Goal: Task Accomplishment & Management: Complete application form

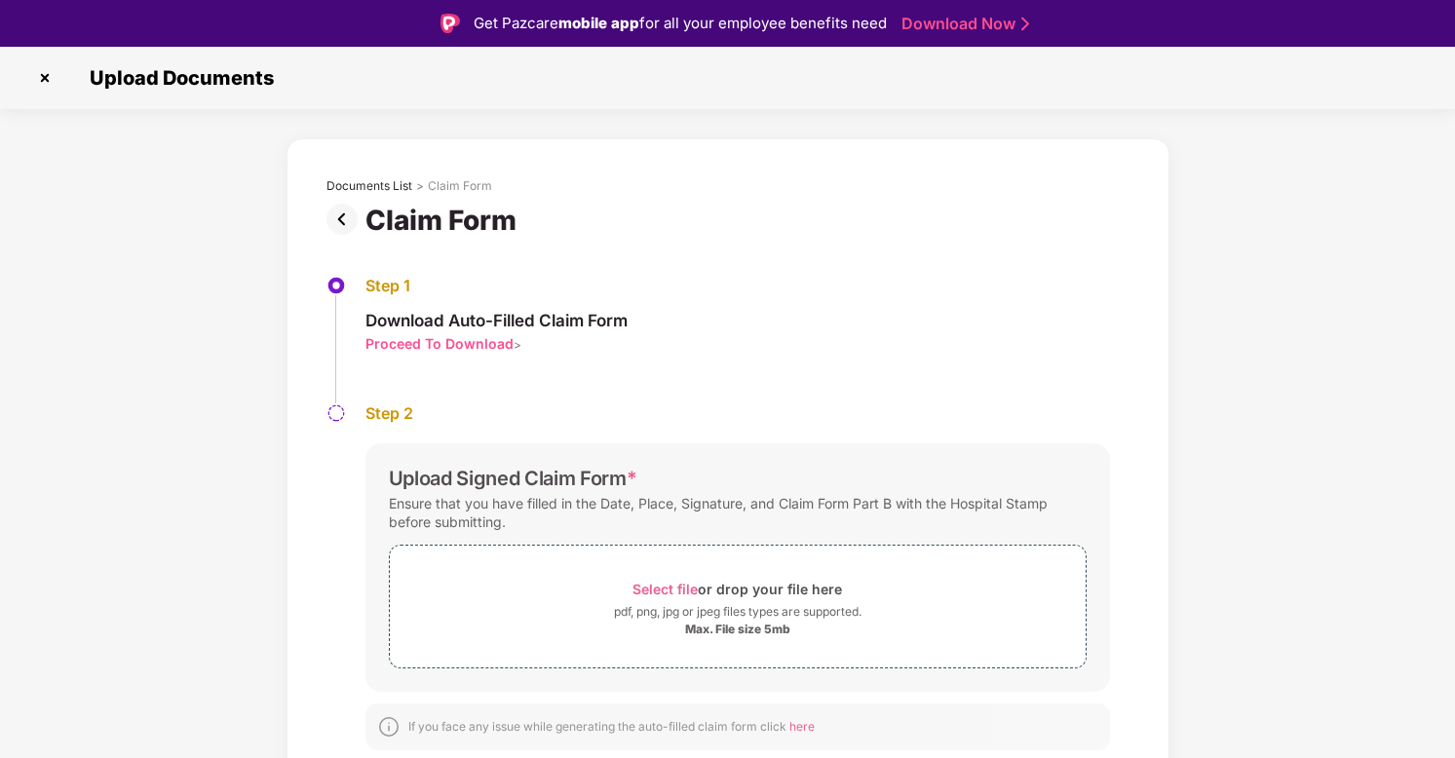
scroll to position [47, 0]
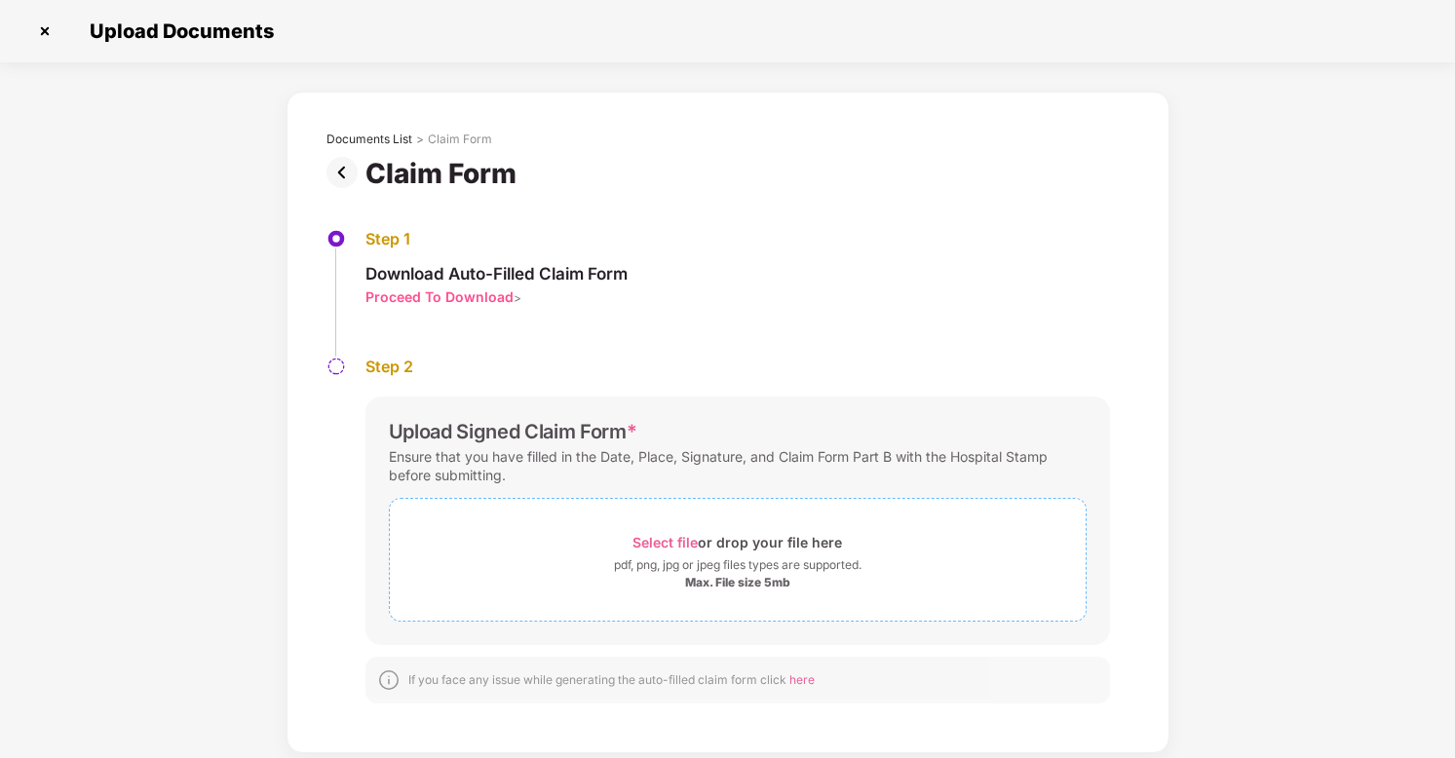
click at [731, 576] on div "Max. File size 5mb" at bounding box center [737, 583] width 105 height 16
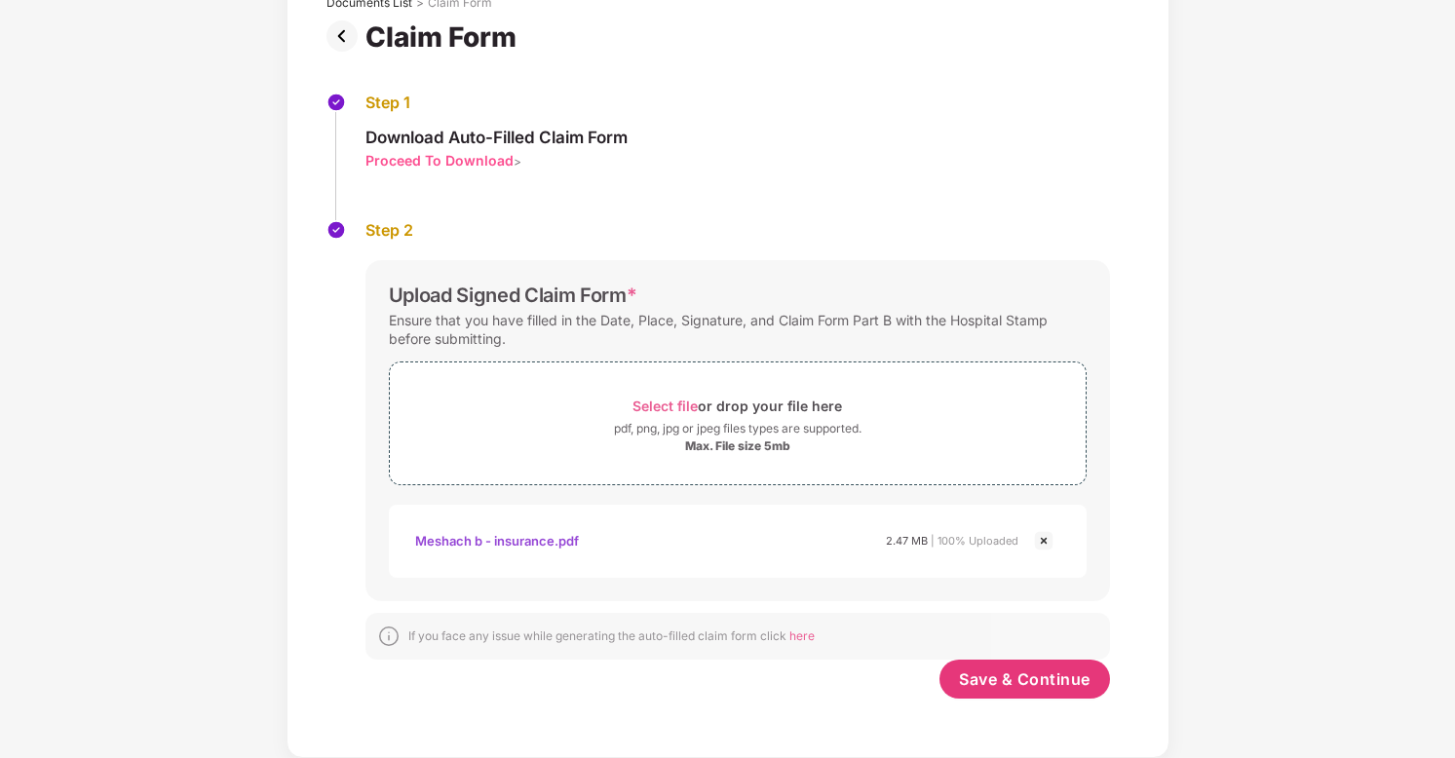
scroll to position [136, 0]
click at [997, 679] on span "Save & Continue" at bounding box center [1025, 678] width 132 height 21
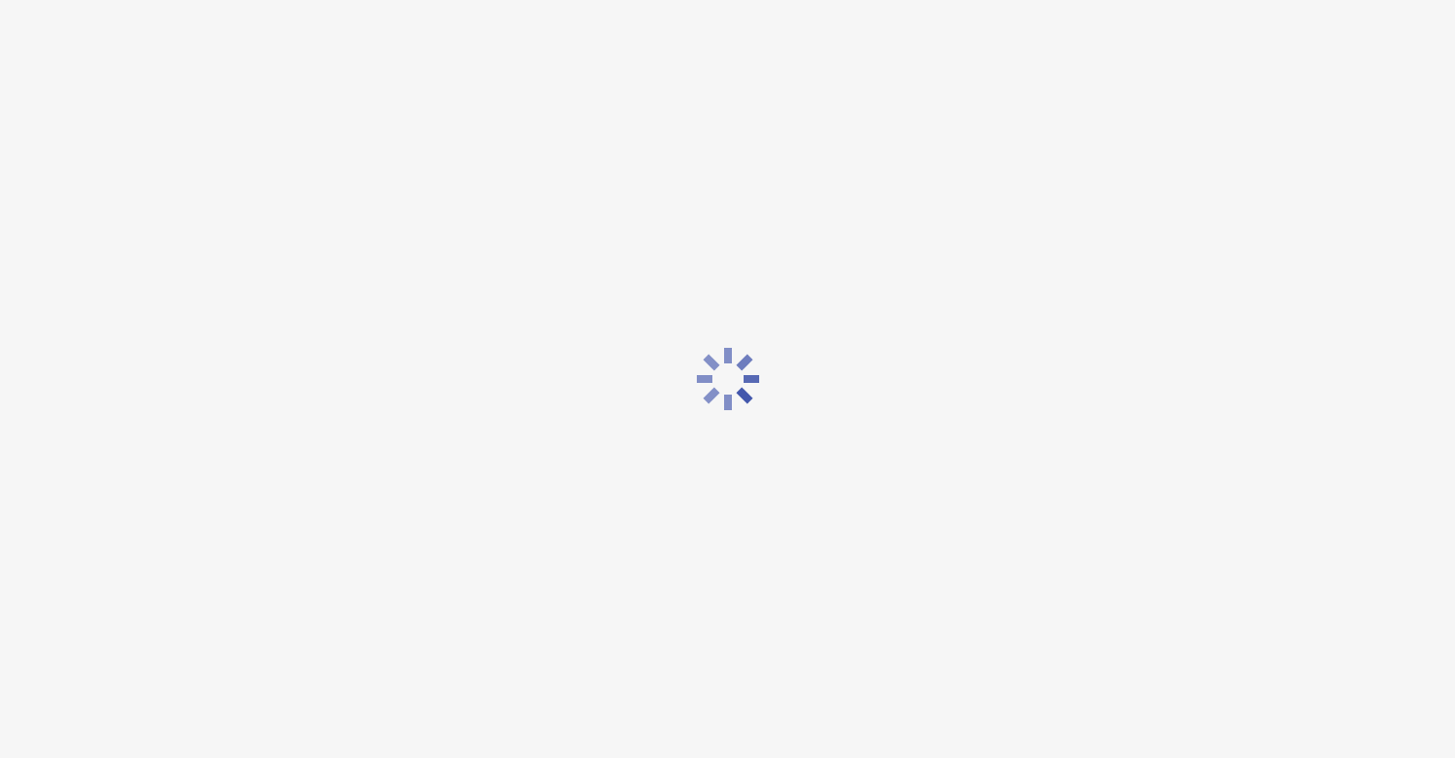
scroll to position [0, 0]
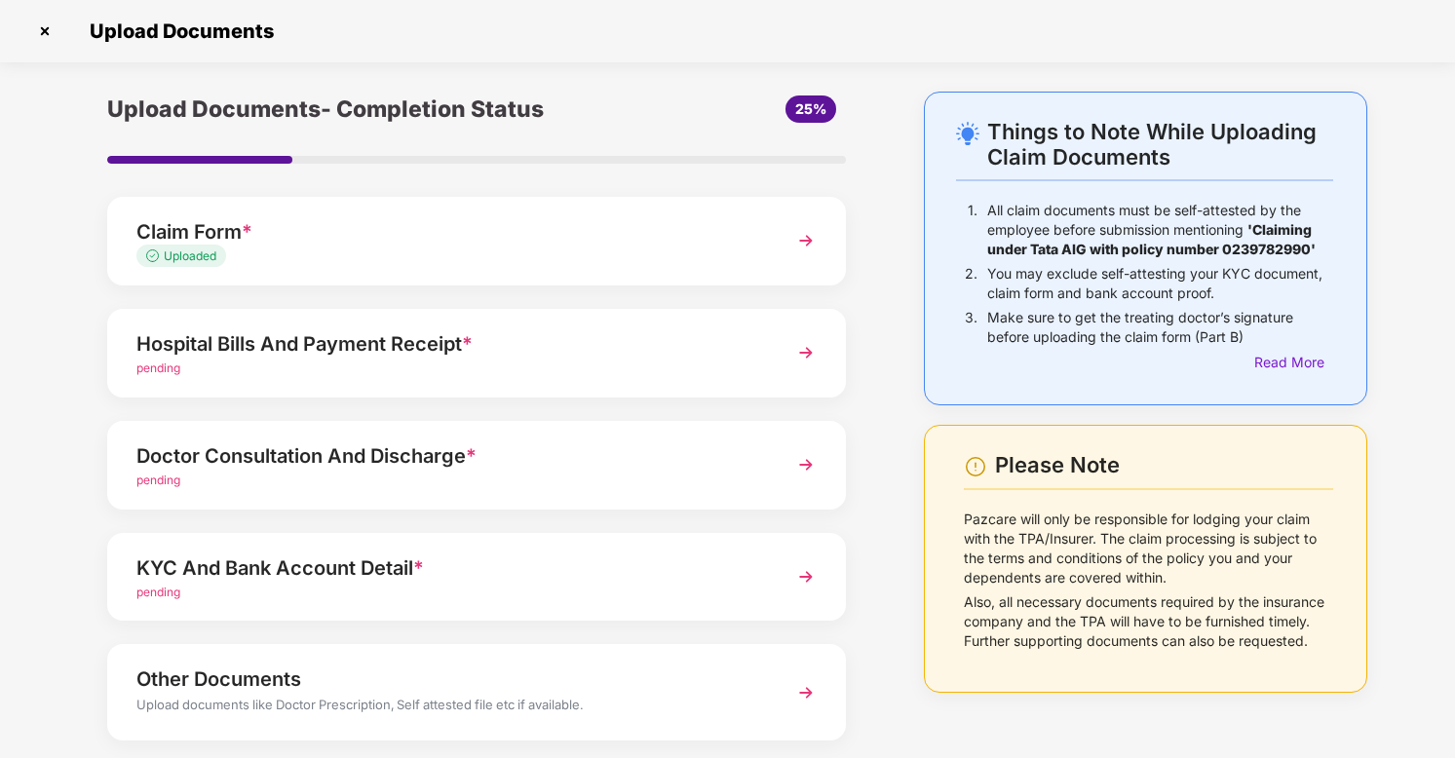
click at [816, 350] on img at bounding box center [805, 352] width 35 height 35
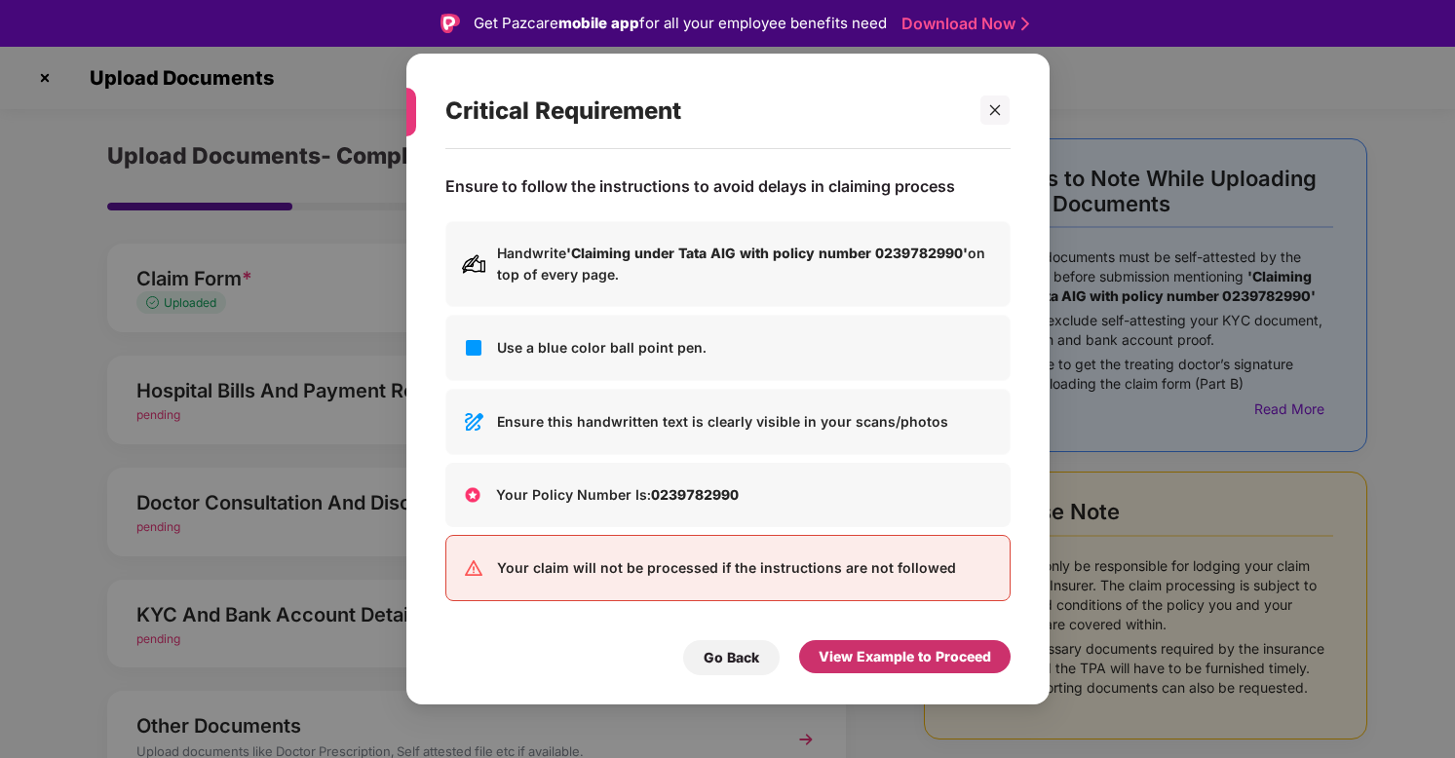
click at [881, 656] on div "View Example to Proceed" at bounding box center [904, 656] width 172 height 21
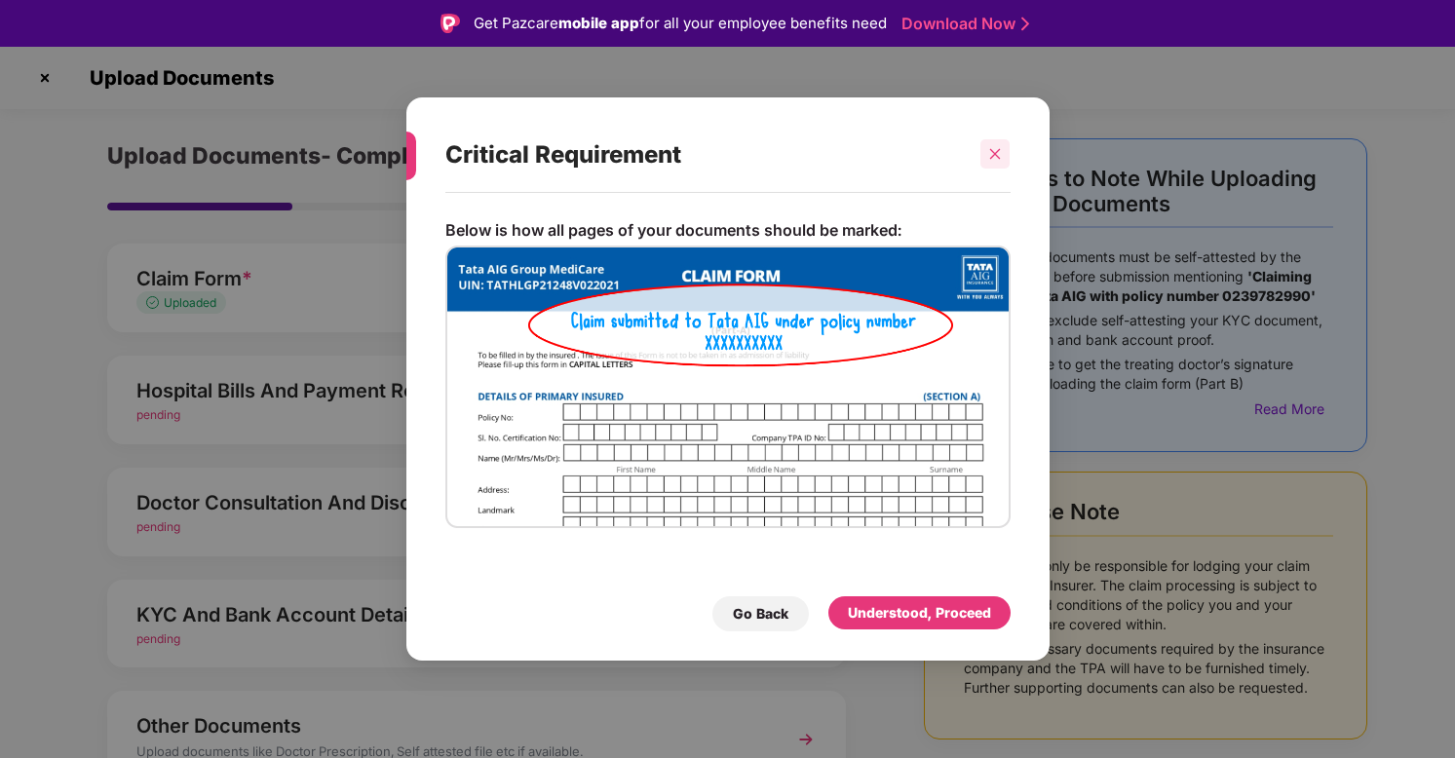
click at [989, 153] on icon "close" at bounding box center [995, 154] width 14 height 14
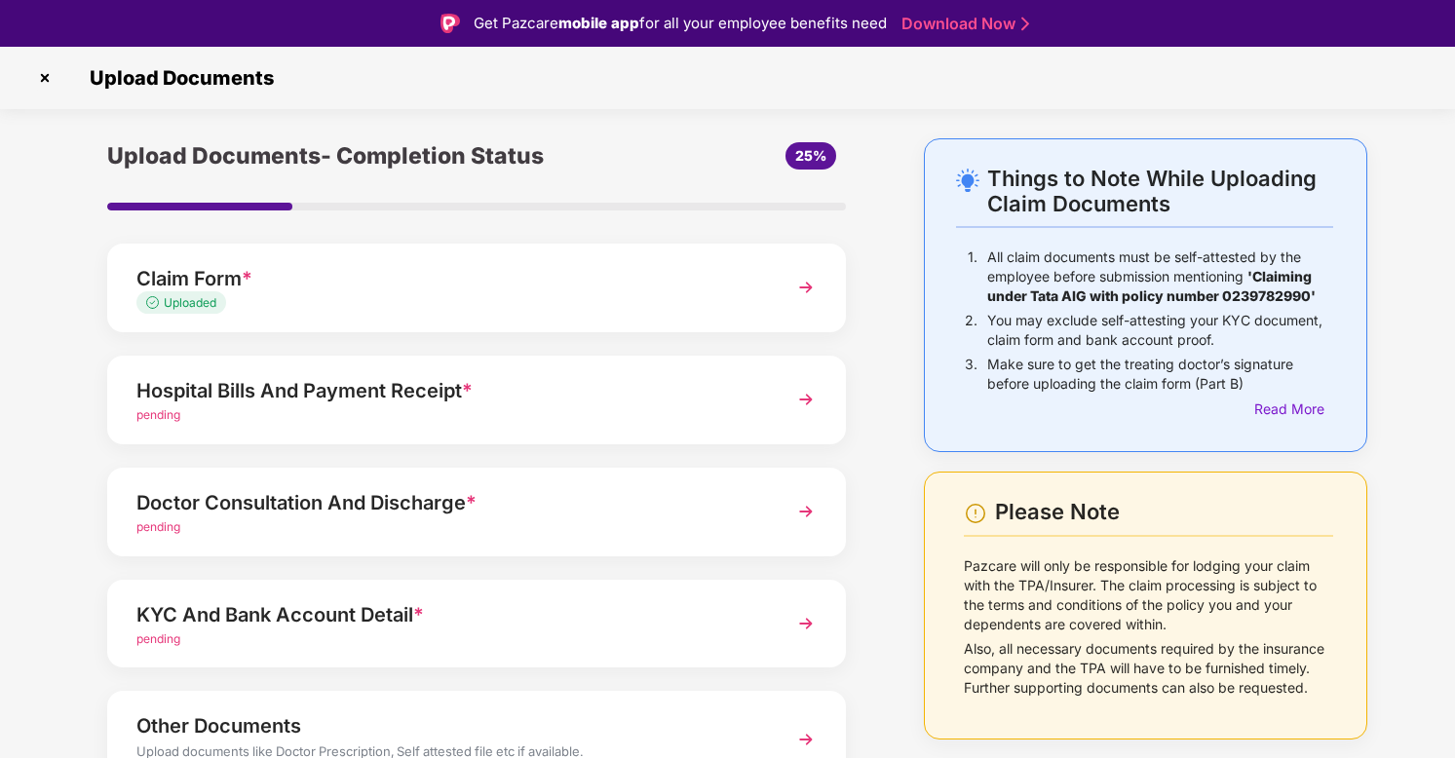
click at [217, 264] on div "Claim Form *" at bounding box center [448, 278] width 624 height 31
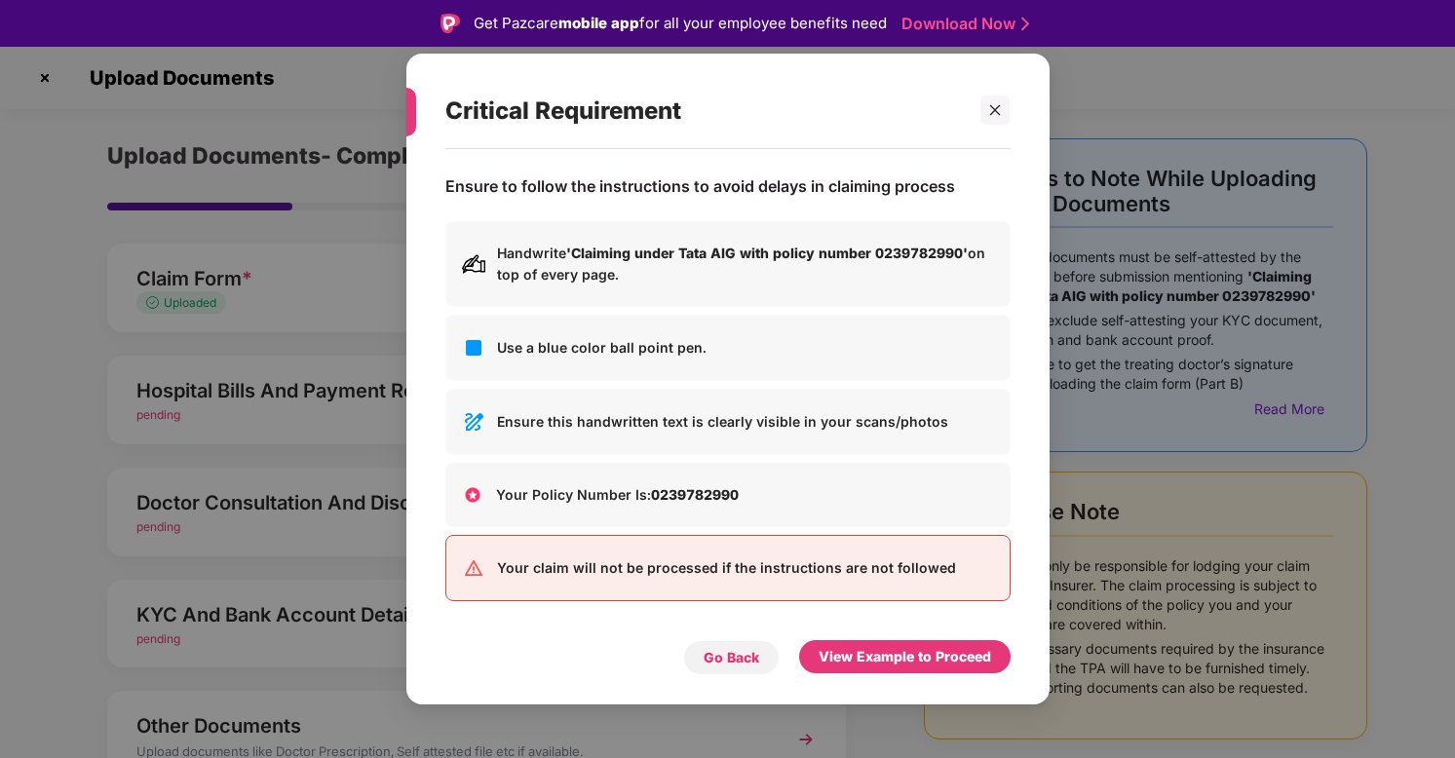
click at [730, 660] on div "Go Back" at bounding box center [731, 657] width 56 height 21
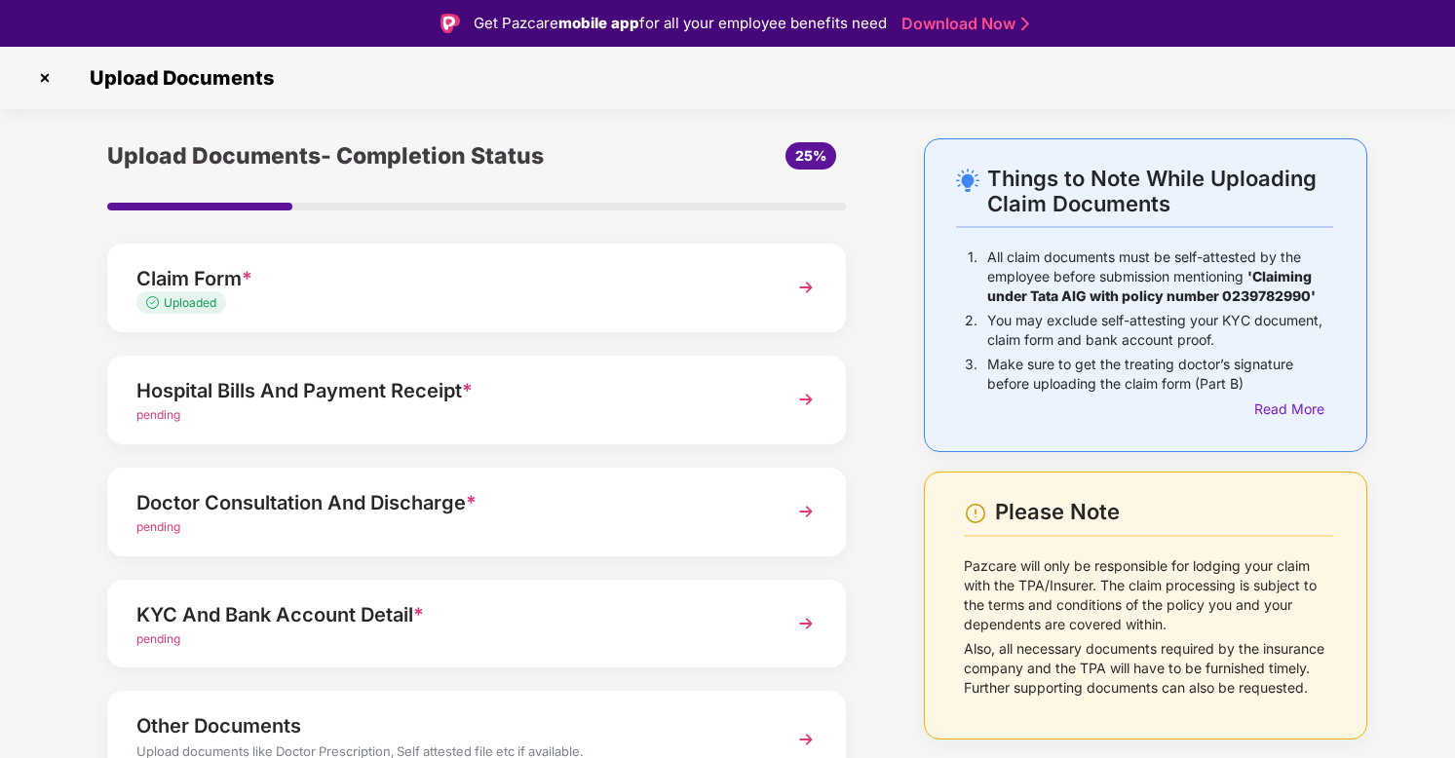
click at [830, 268] on div "Claim Form * Uploaded" at bounding box center [476, 288] width 739 height 89
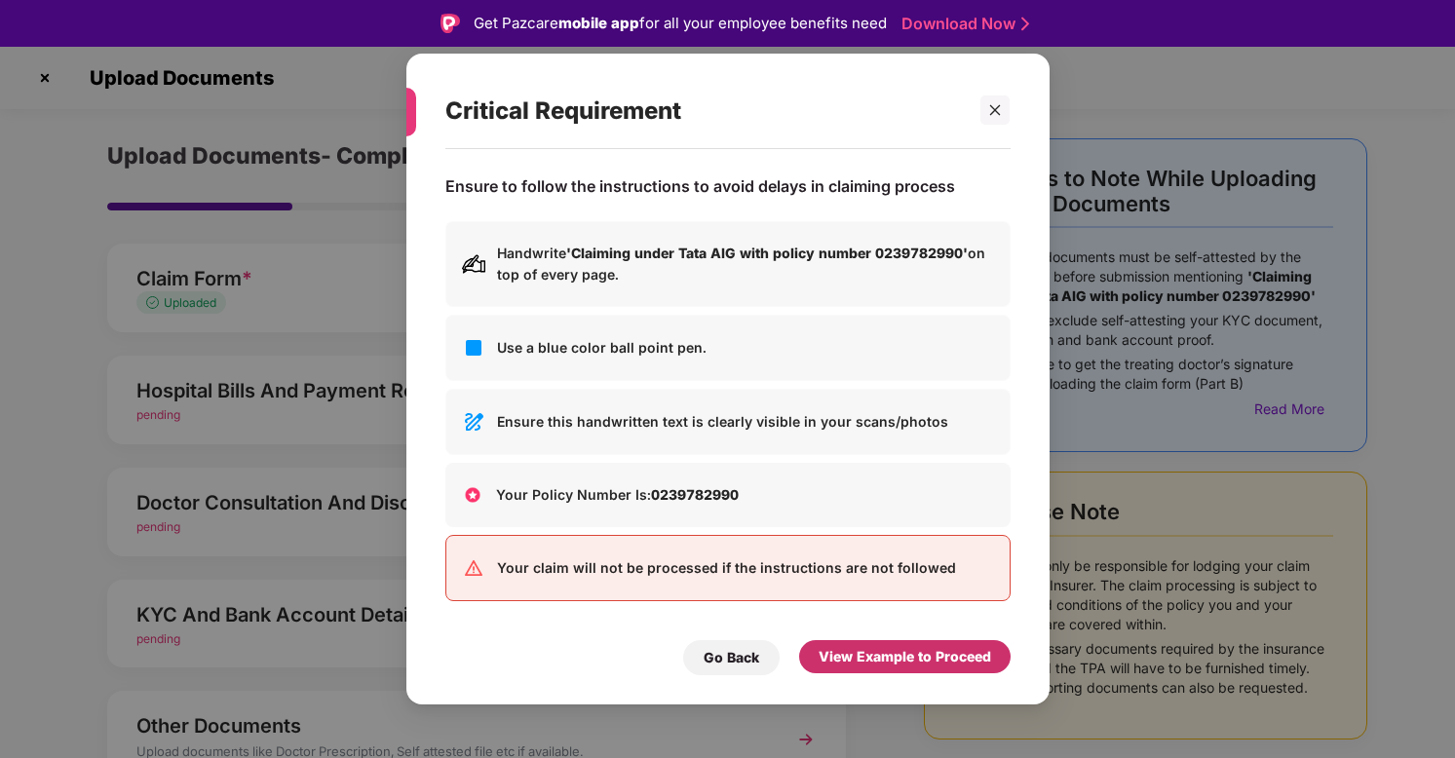
click at [926, 650] on div "View Example to Proceed" at bounding box center [904, 656] width 172 height 21
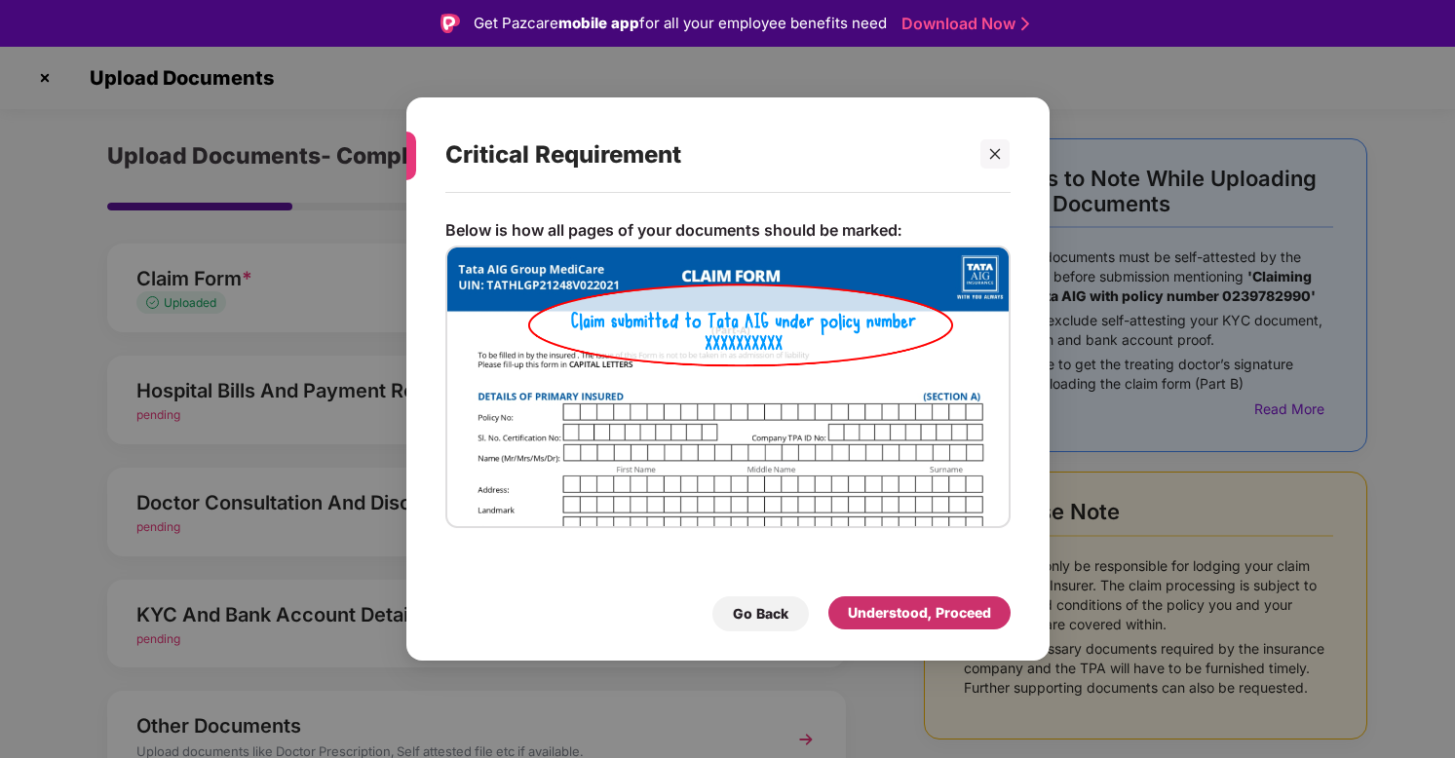
click at [931, 620] on div "Understood, Proceed" at bounding box center [919, 612] width 143 height 21
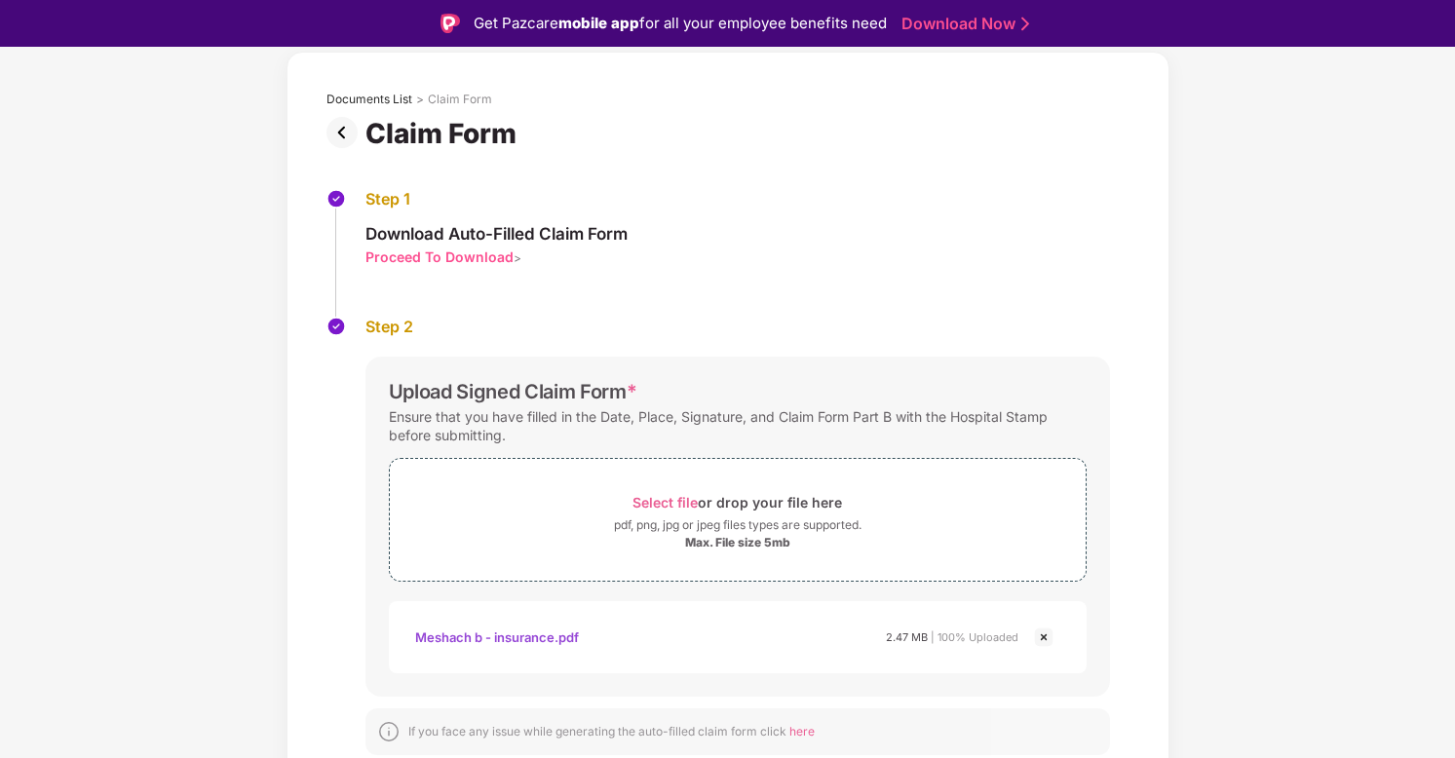
scroll to position [87, 0]
click at [1041, 637] on img at bounding box center [1043, 637] width 23 height 23
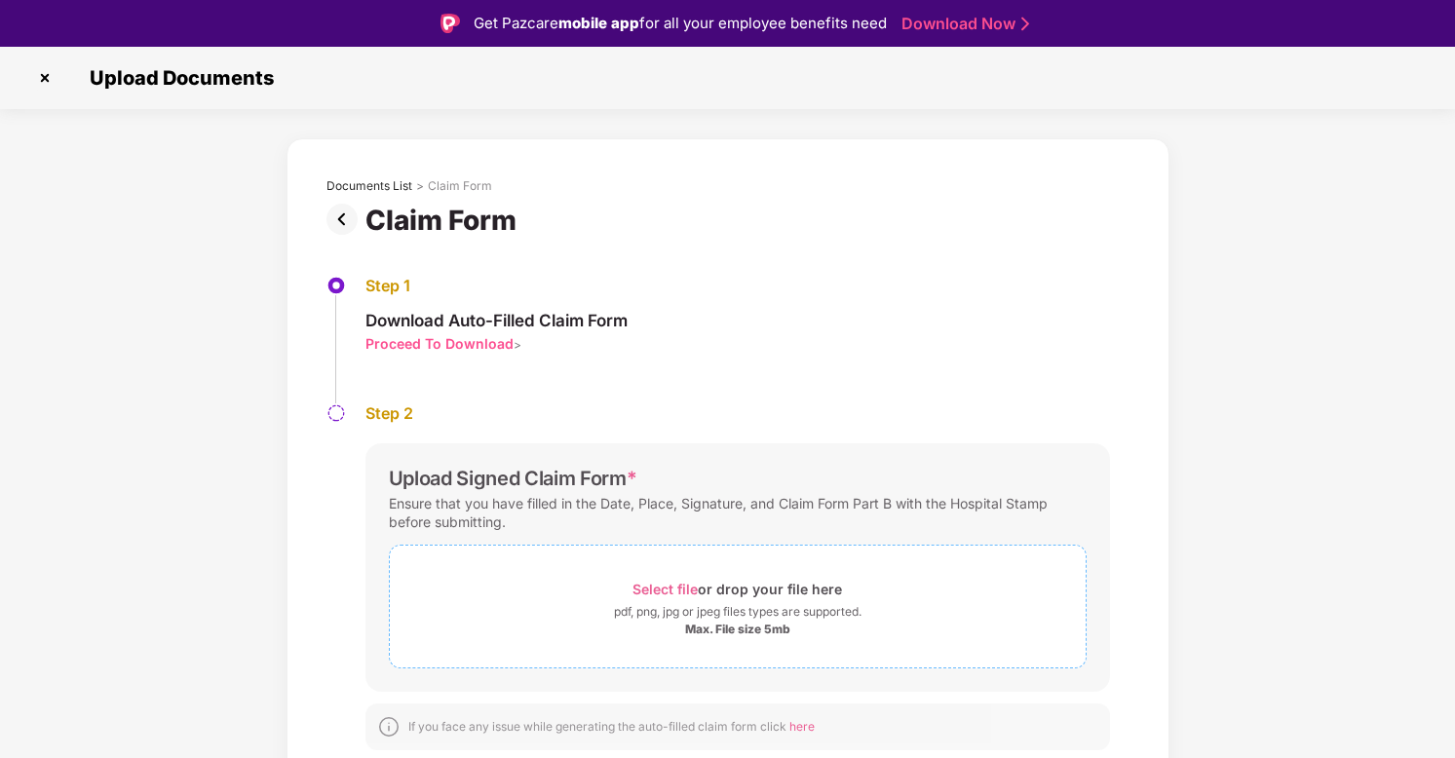
click at [624, 610] on div "pdf, png, jpg or jpeg files types are supported." at bounding box center [737, 611] width 247 height 19
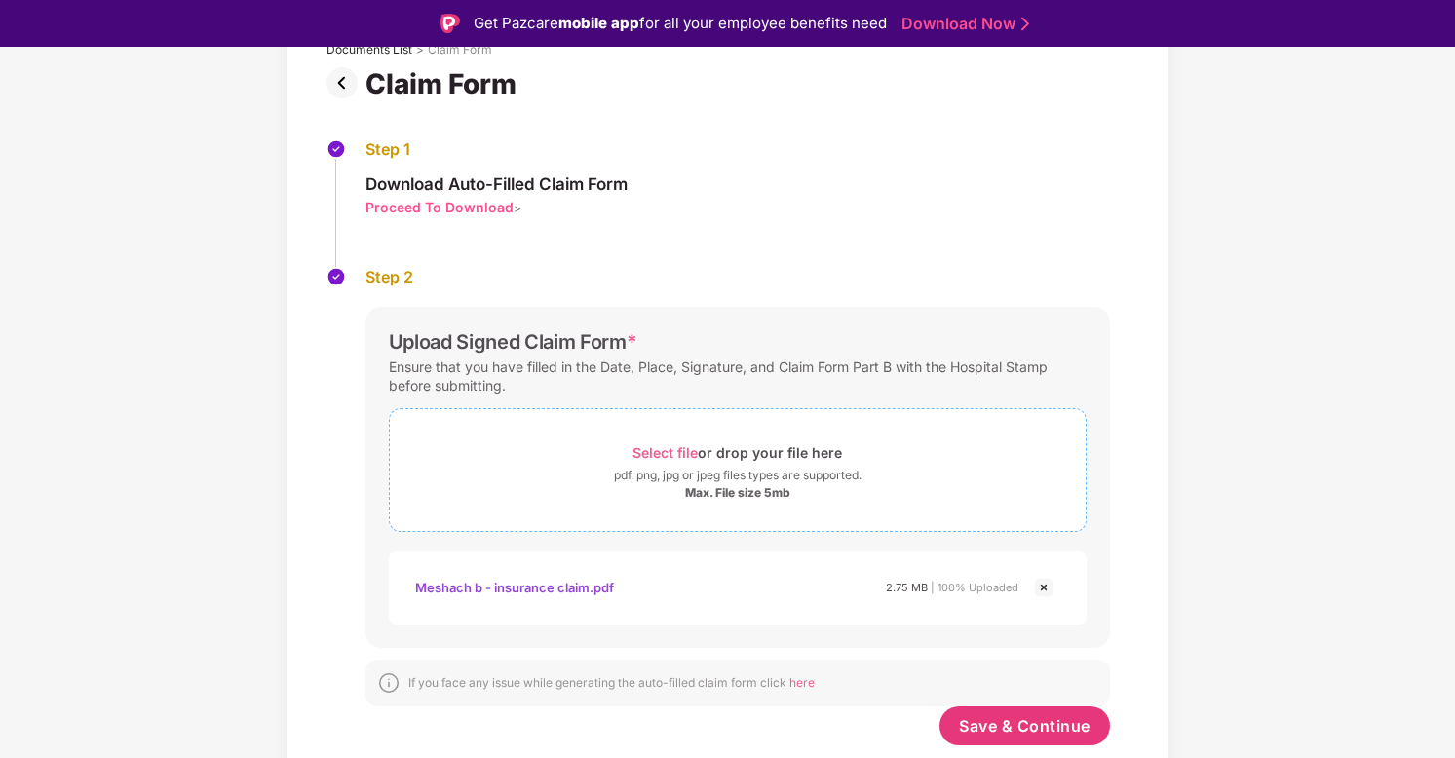
scroll to position [136, 0]
click at [977, 721] on span "Save & Continue" at bounding box center [1025, 725] width 132 height 21
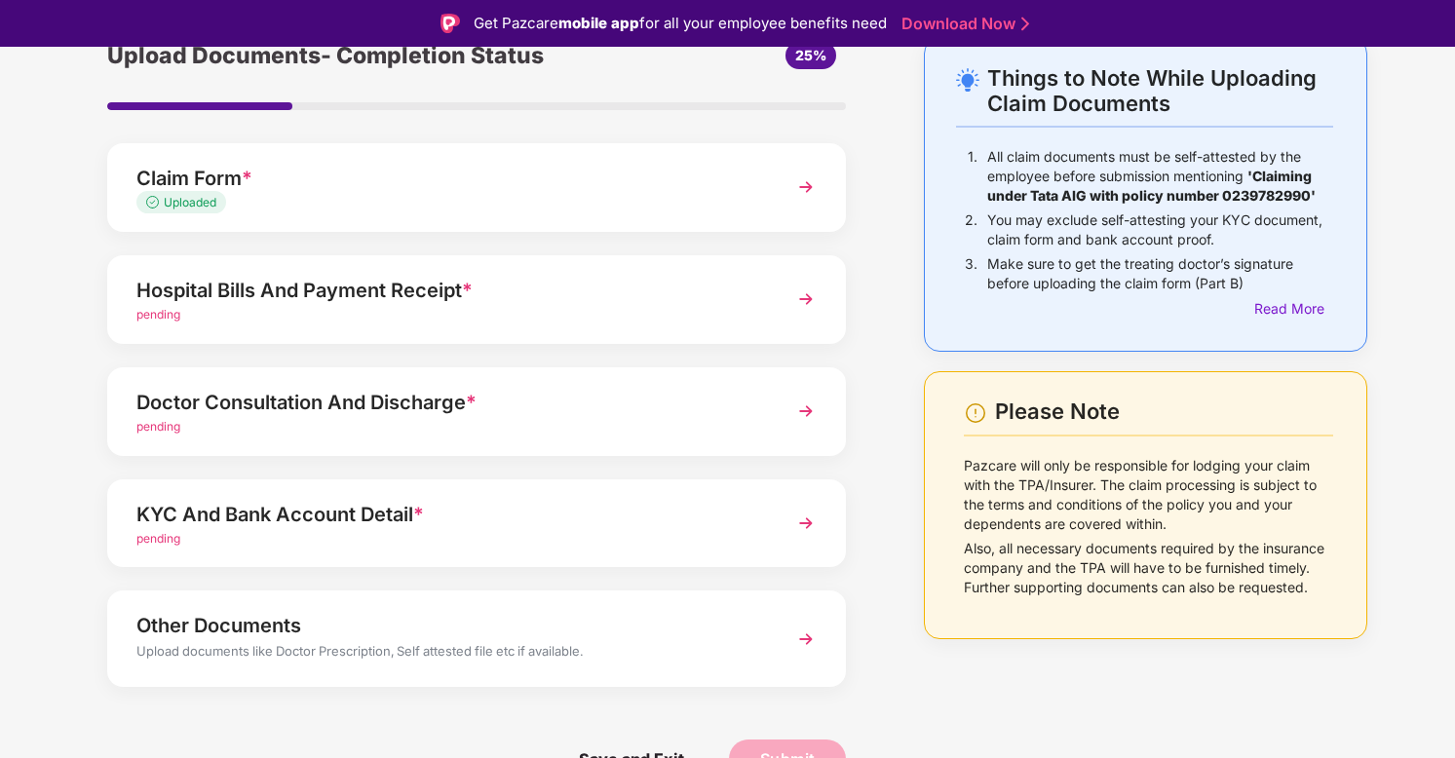
scroll to position [99, 0]
click at [437, 299] on div "Hospital Bills And Payment Receipt *" at bounding box center [448, 291] width 624 height 31
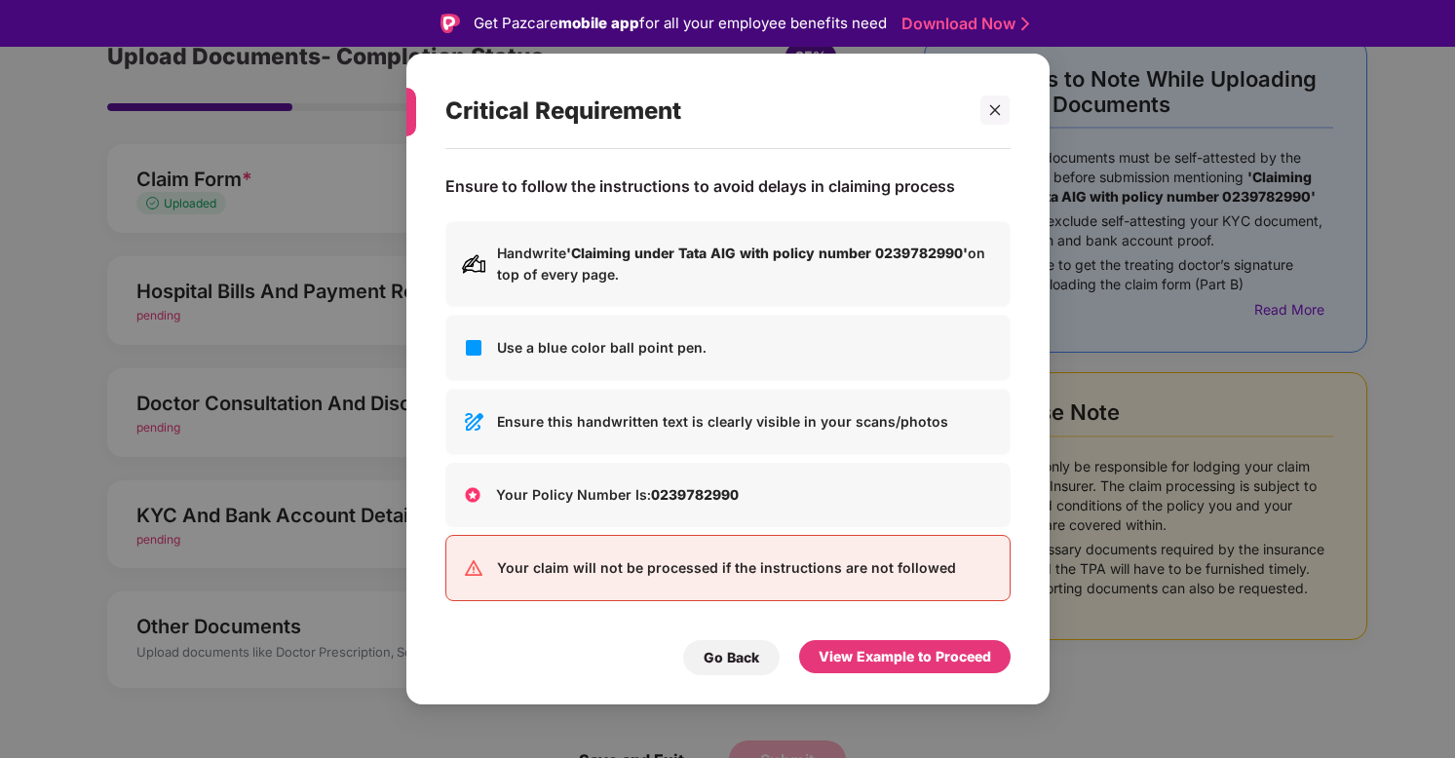
click at [935, 655] on div "View Example to Proceed" at bounding box center [904, 656] width 172 height 21
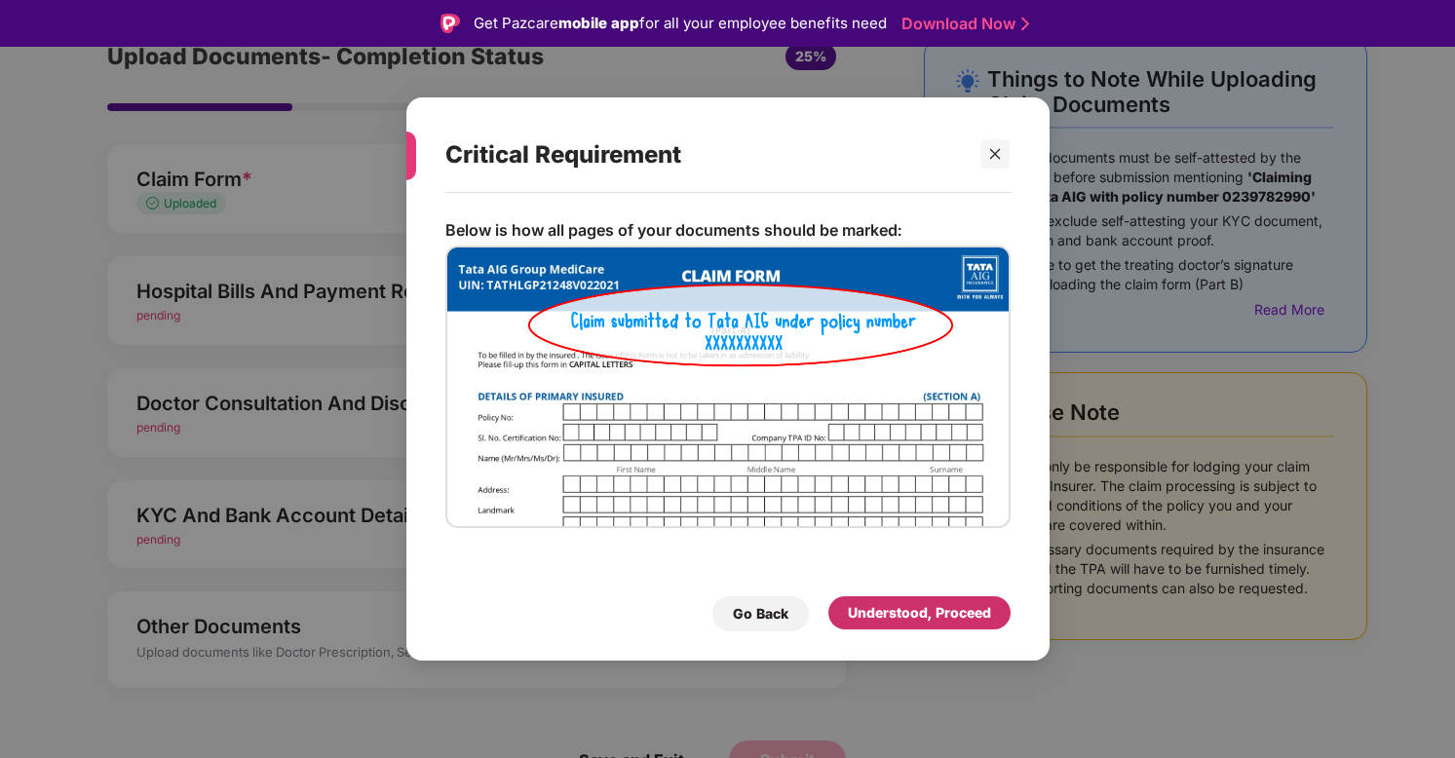
click at [933, 606] on div "Understood, Proceed" at bounding box center [919, 612] width 143 height 21
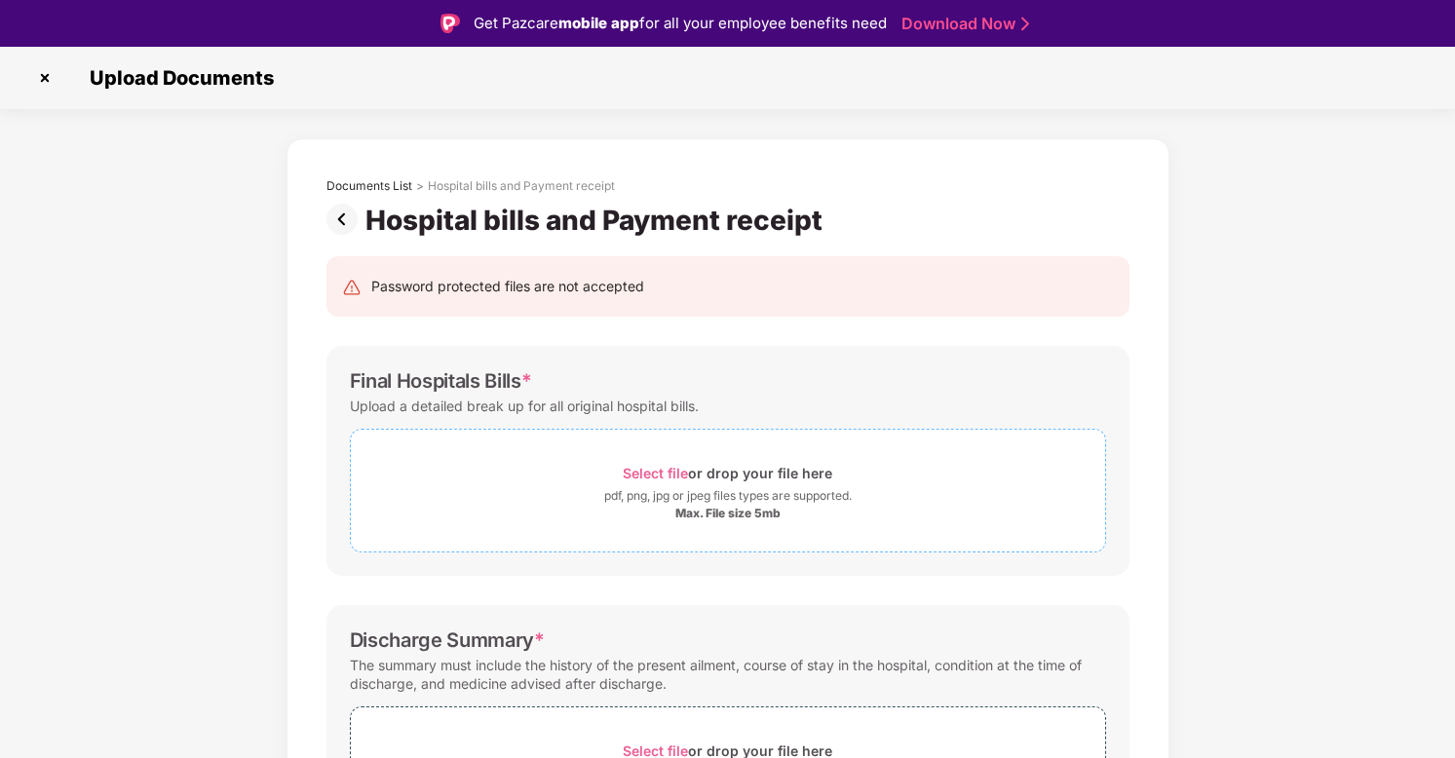
scroll to position [0, 0]
click at [748, 519] on div "Max. File size 5mb" at bounding box center [727, 514] width 105 height 16
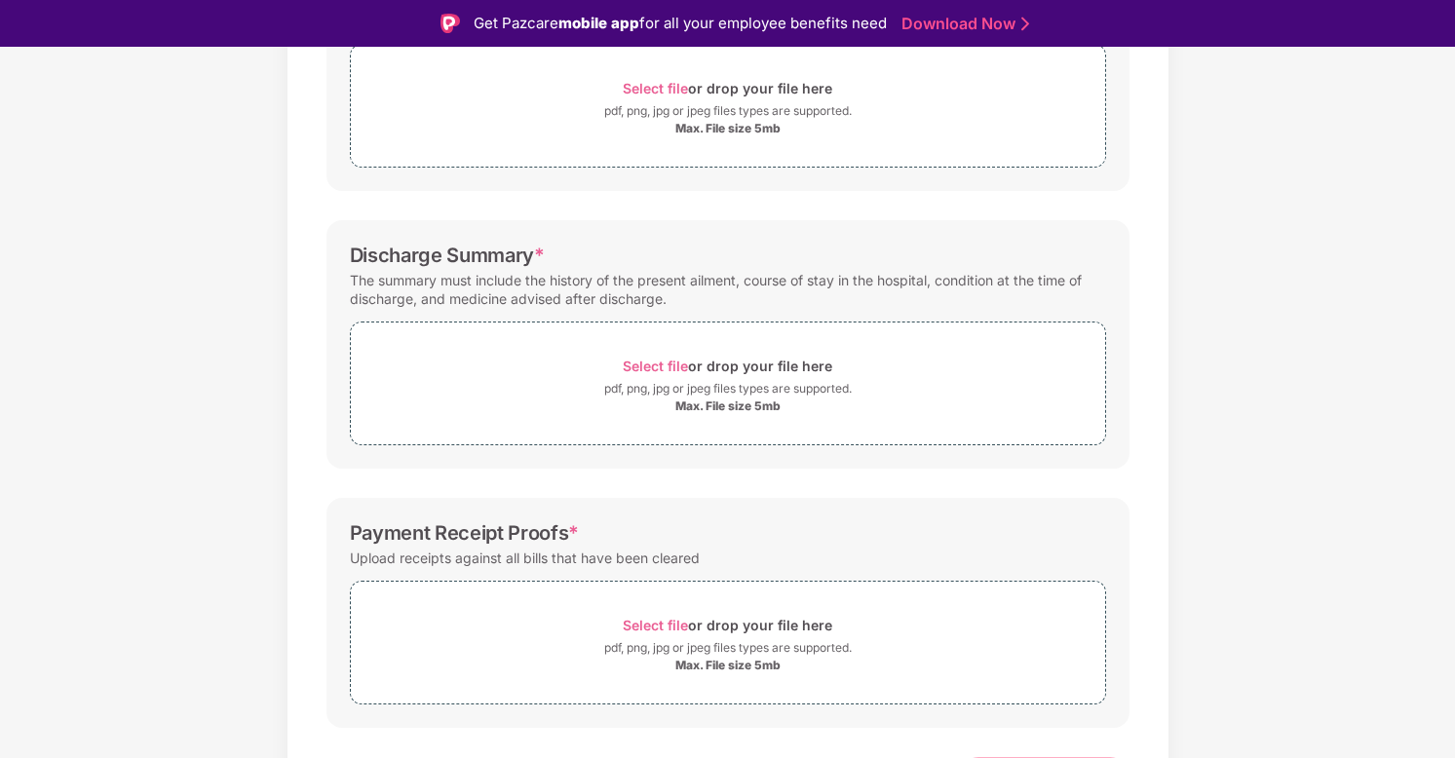
scroll to position [372, 0]
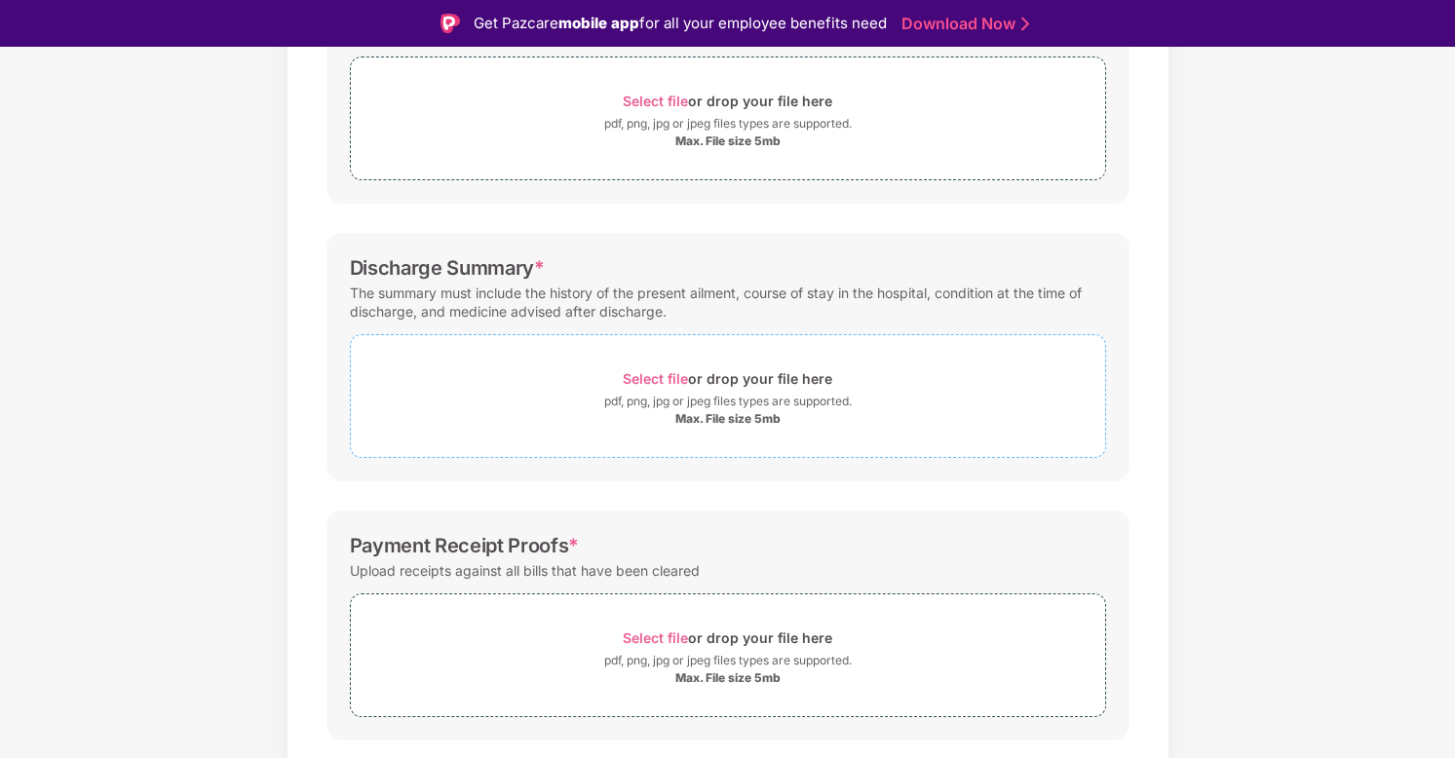
click at [668, 407] on div "pdf, png, jpg or jpeg files types are supported." at bounding box center [727, 401] width 247 height 19
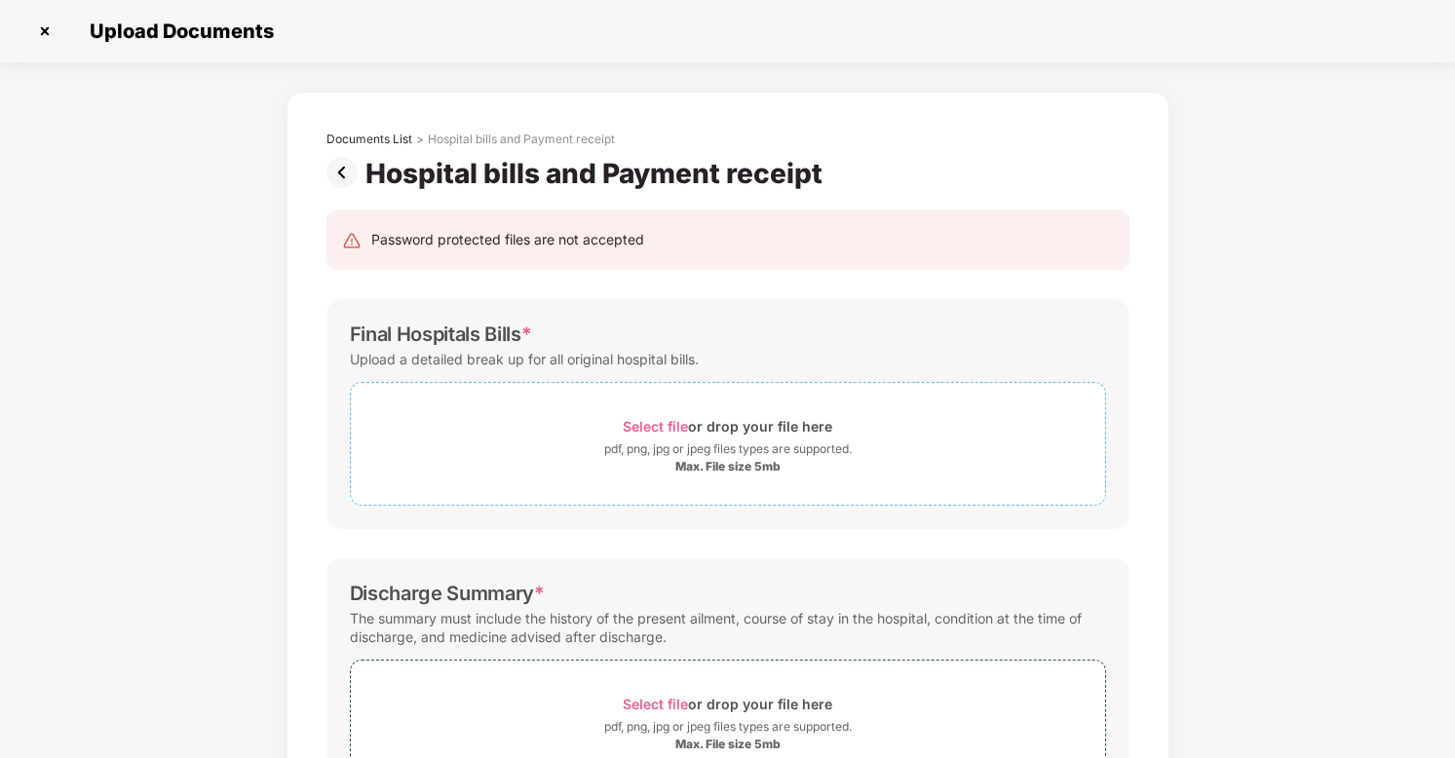
scroll to position [0, 0]
click at [727, 469] on div "Max. File size 5mb" at bounding box center [727, 467] width 105 height 16
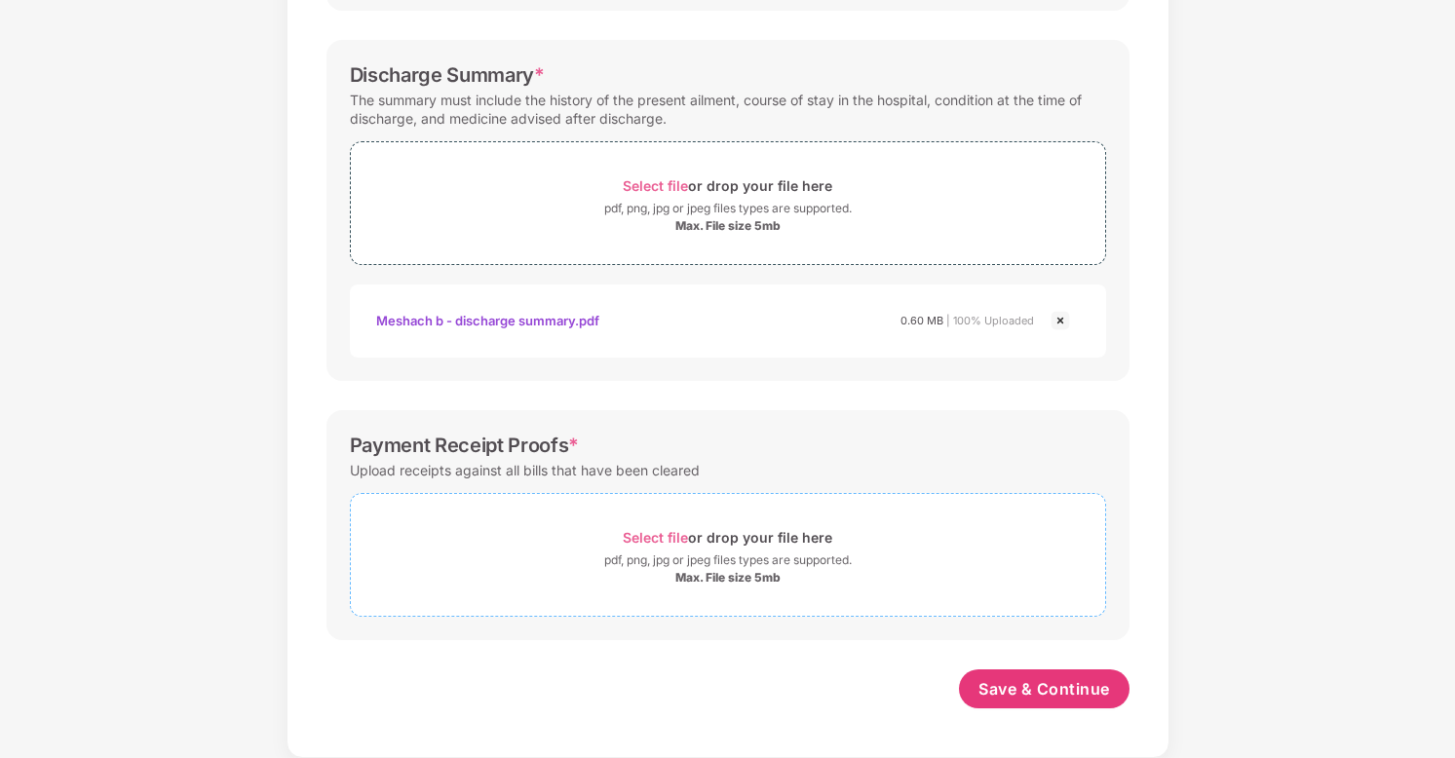
scroll to position [611, 0]
click at [732, 534] on div "Select file or drop your file here" at bounding box center [727, 537] width 209 height 26
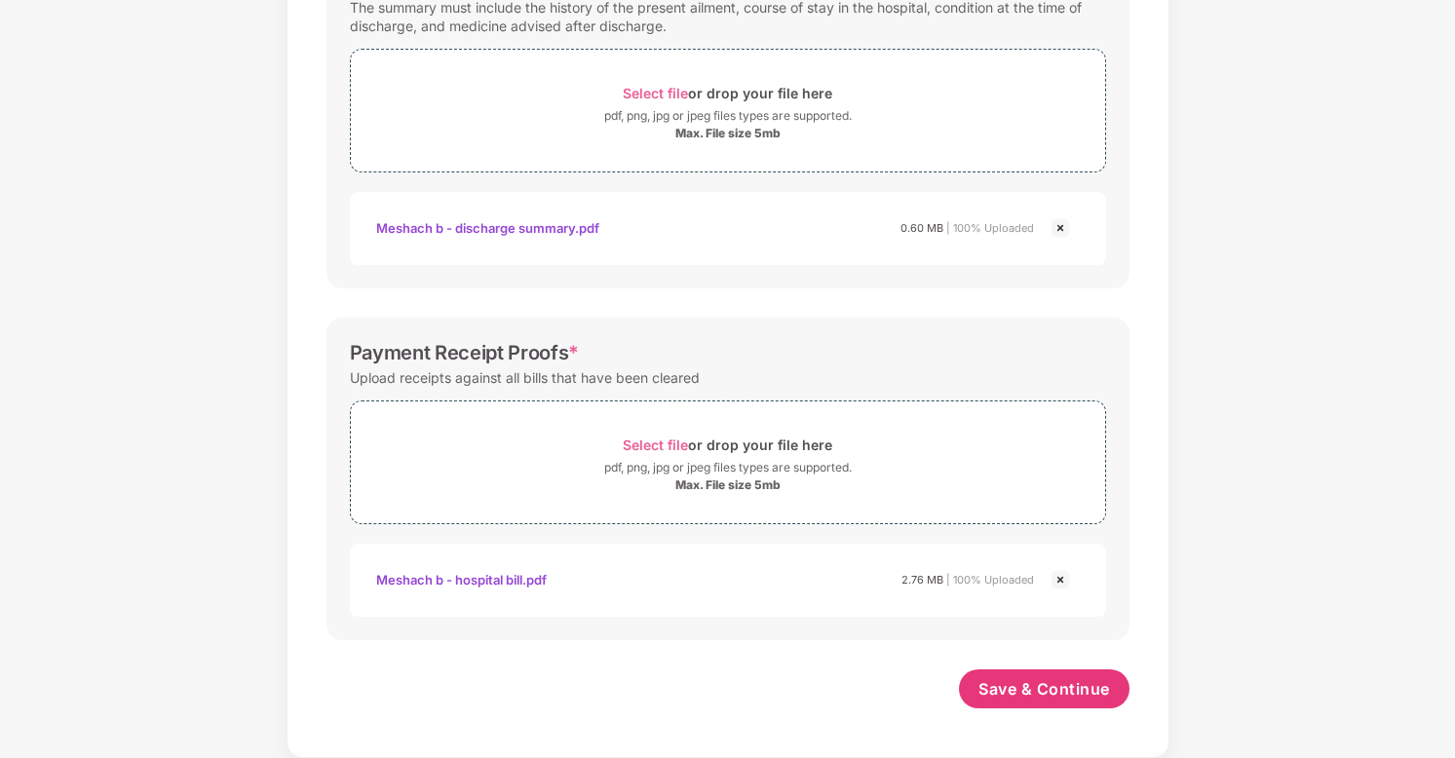
scroll to position [703, 0]
click at [1031, 690] on span "Save & Continue" at bounding box center [1044, 688] width 132 height 21
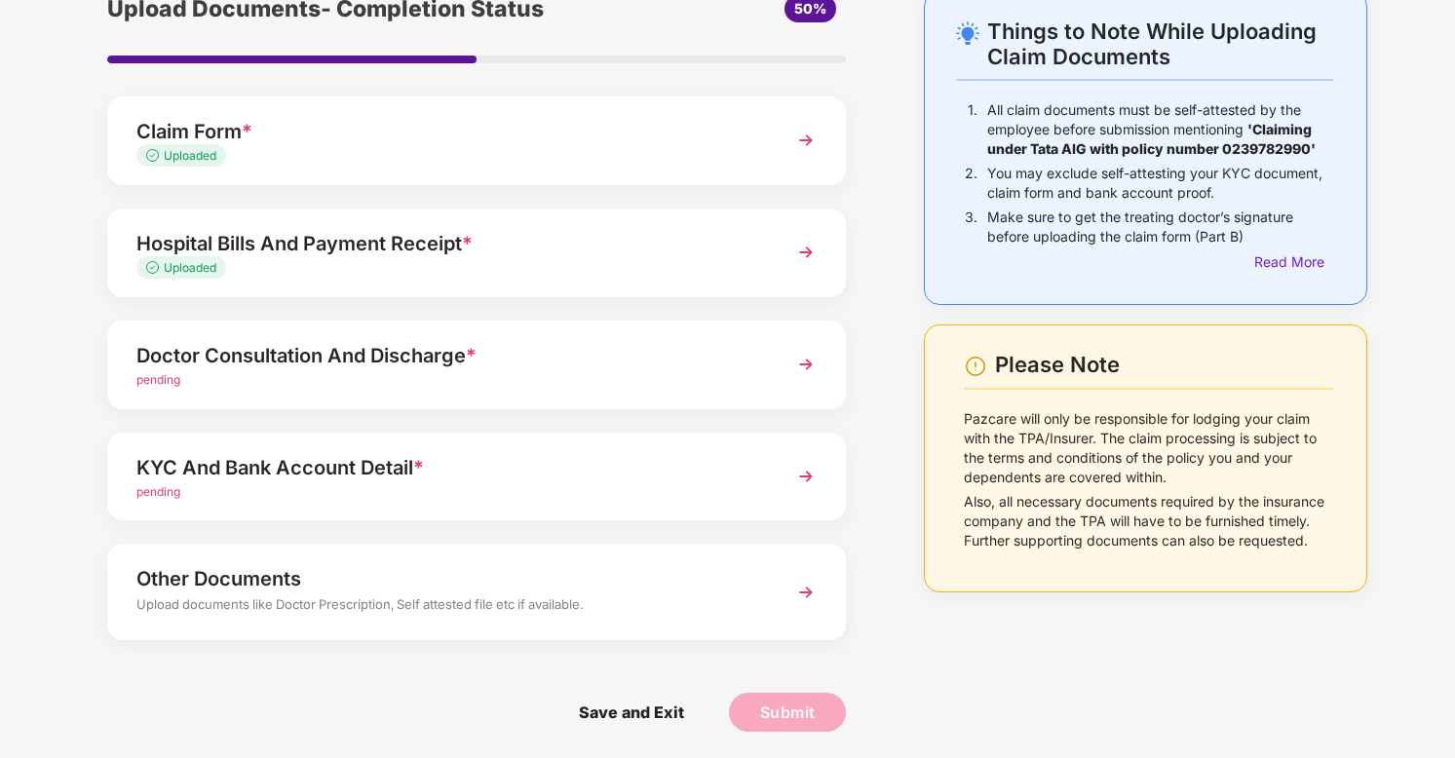
scroll to position [99, 0]
click at [473, 373] on div "pending" at bounding box center [448, 381] width 624 height 19
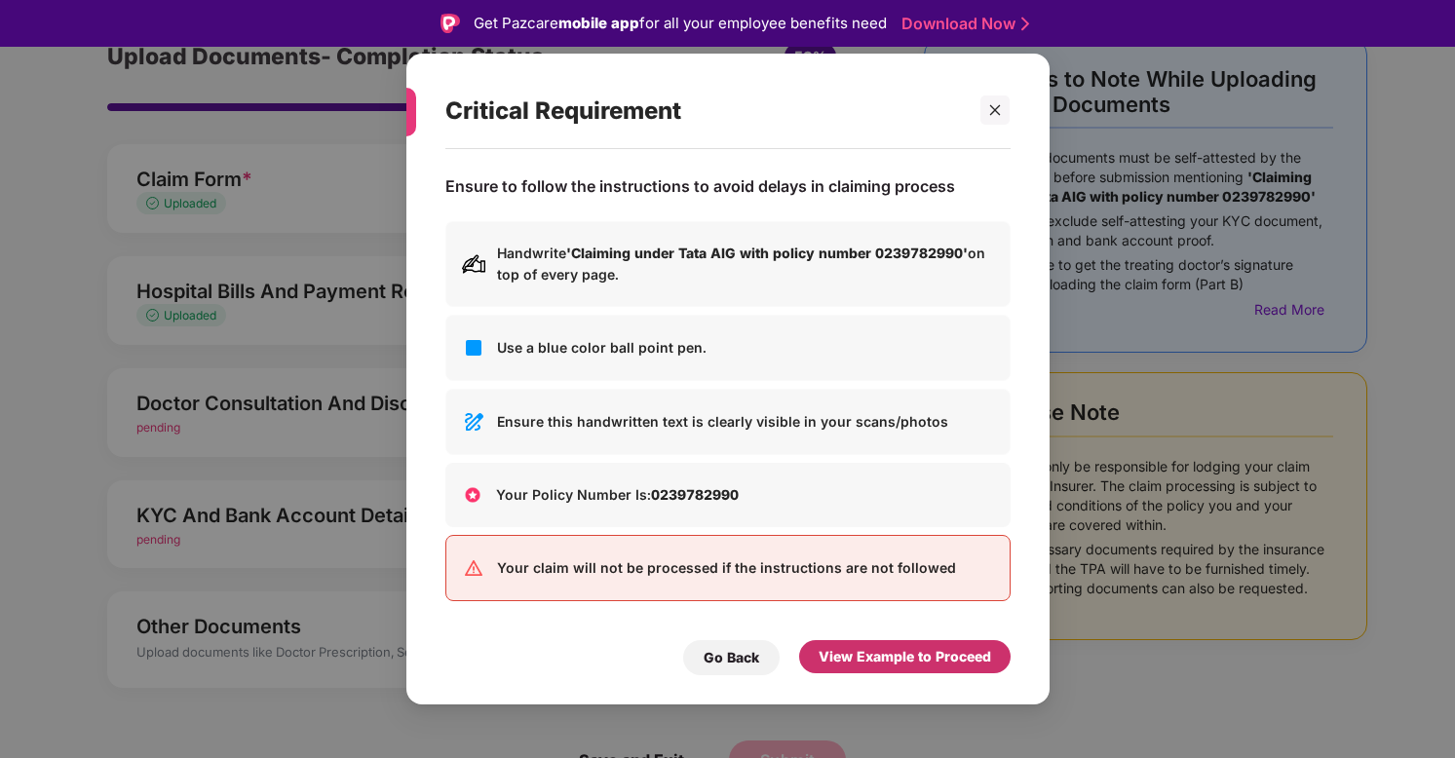
click at [942, 650] on div "View Example to Proceed" at bounding box center [904, 656] width 172 height 21
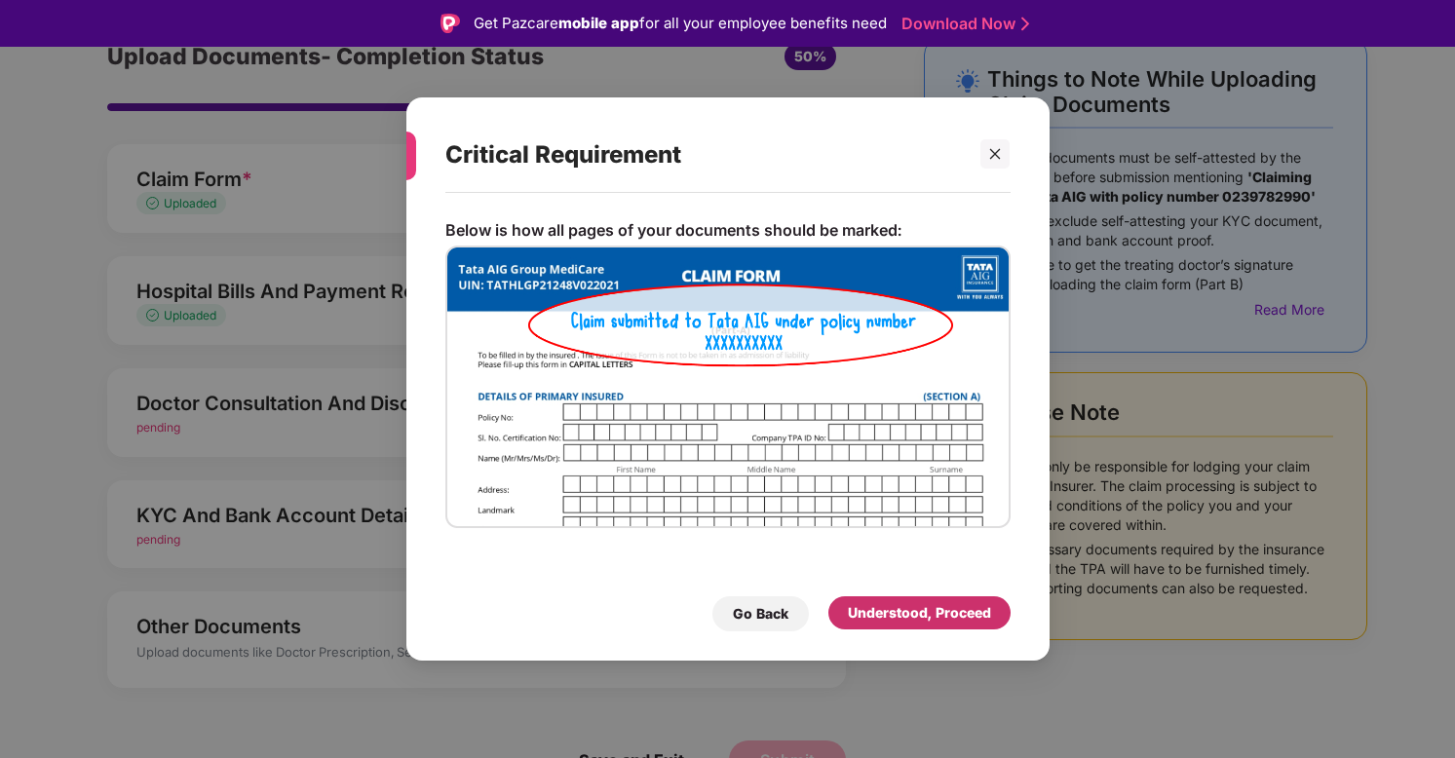
click at [934, 610] on div "Understood, Proceed" at bounding box center [919, 612] width 143 height 21
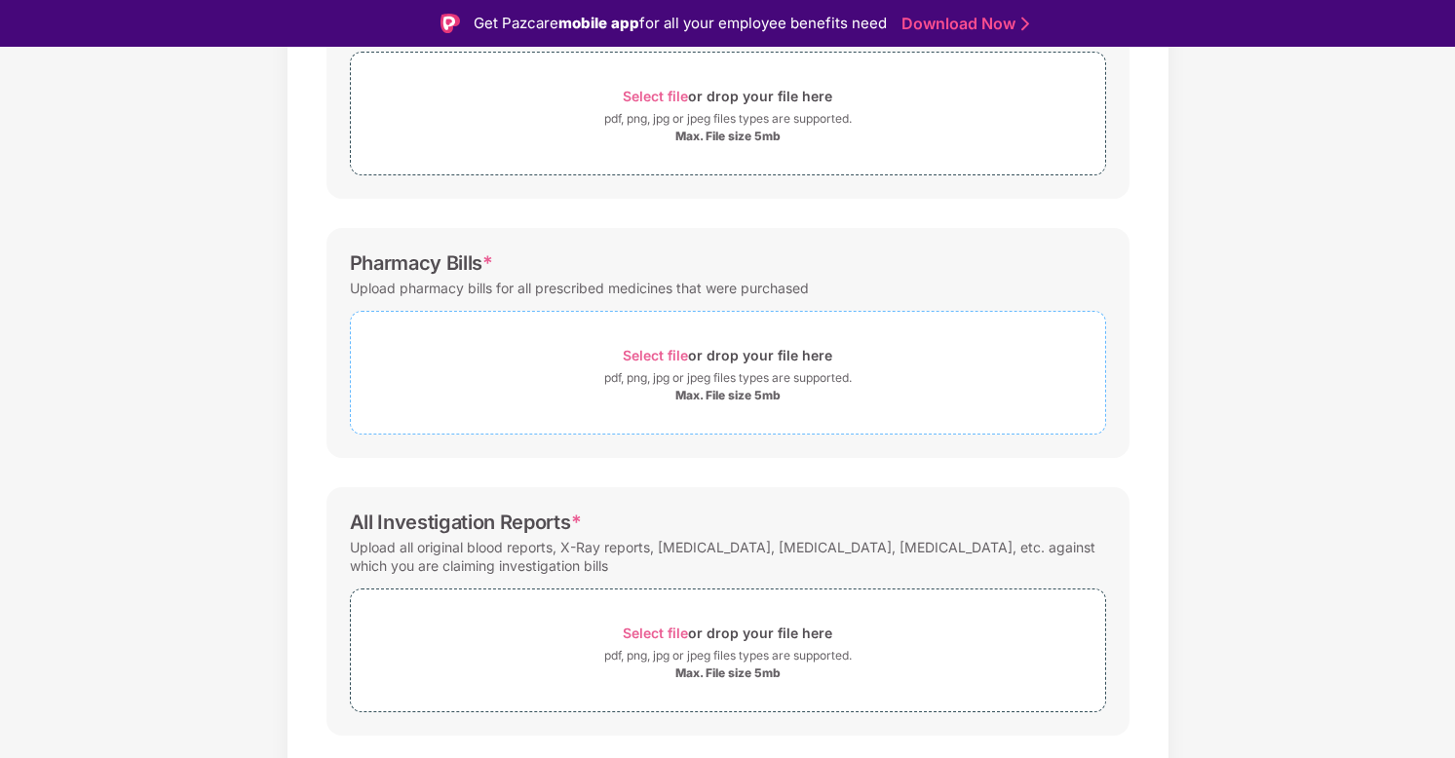
scroll to position [388, 0]
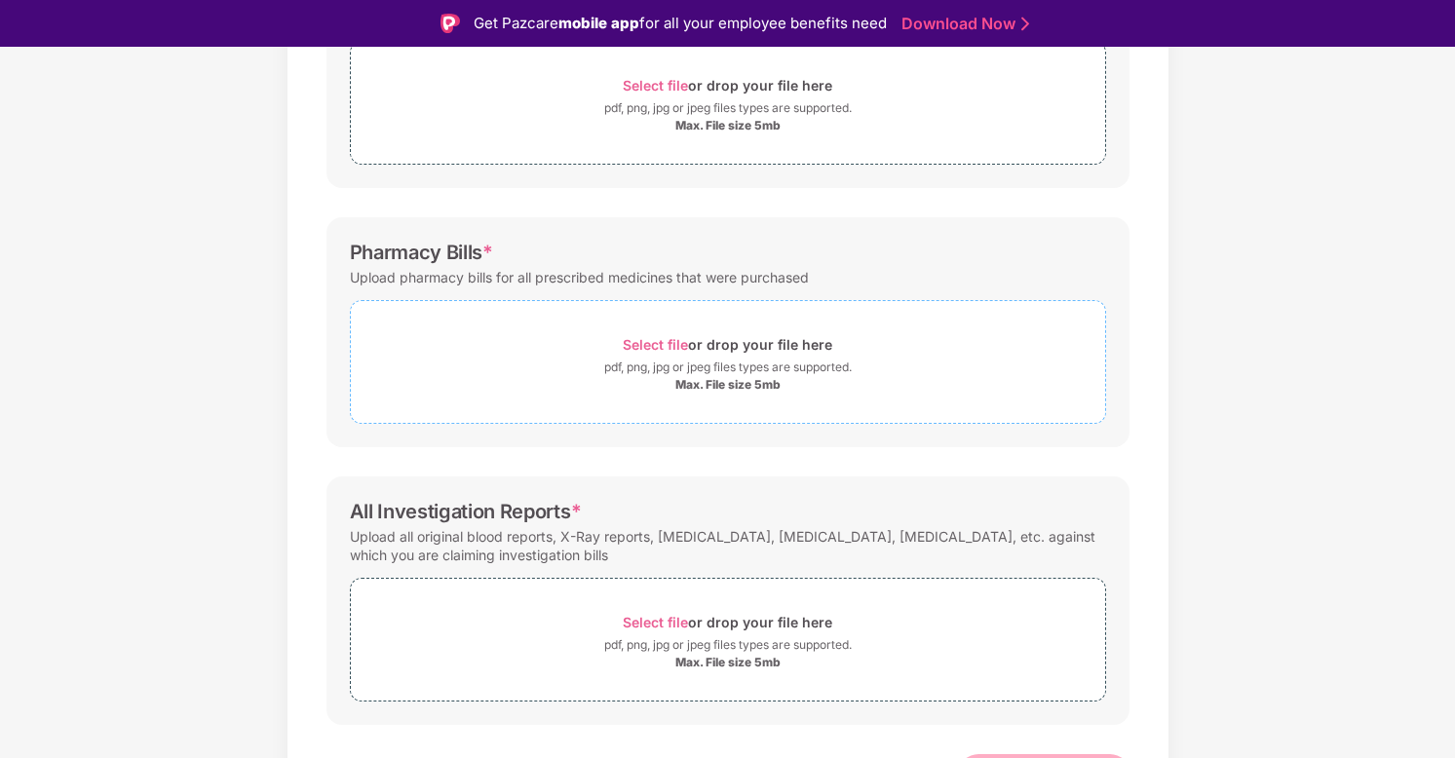
click at [763, 374] on div "pdf, png, jpg or jpeg files types are supported." at bounding box center [727, 367] width 247 height 19
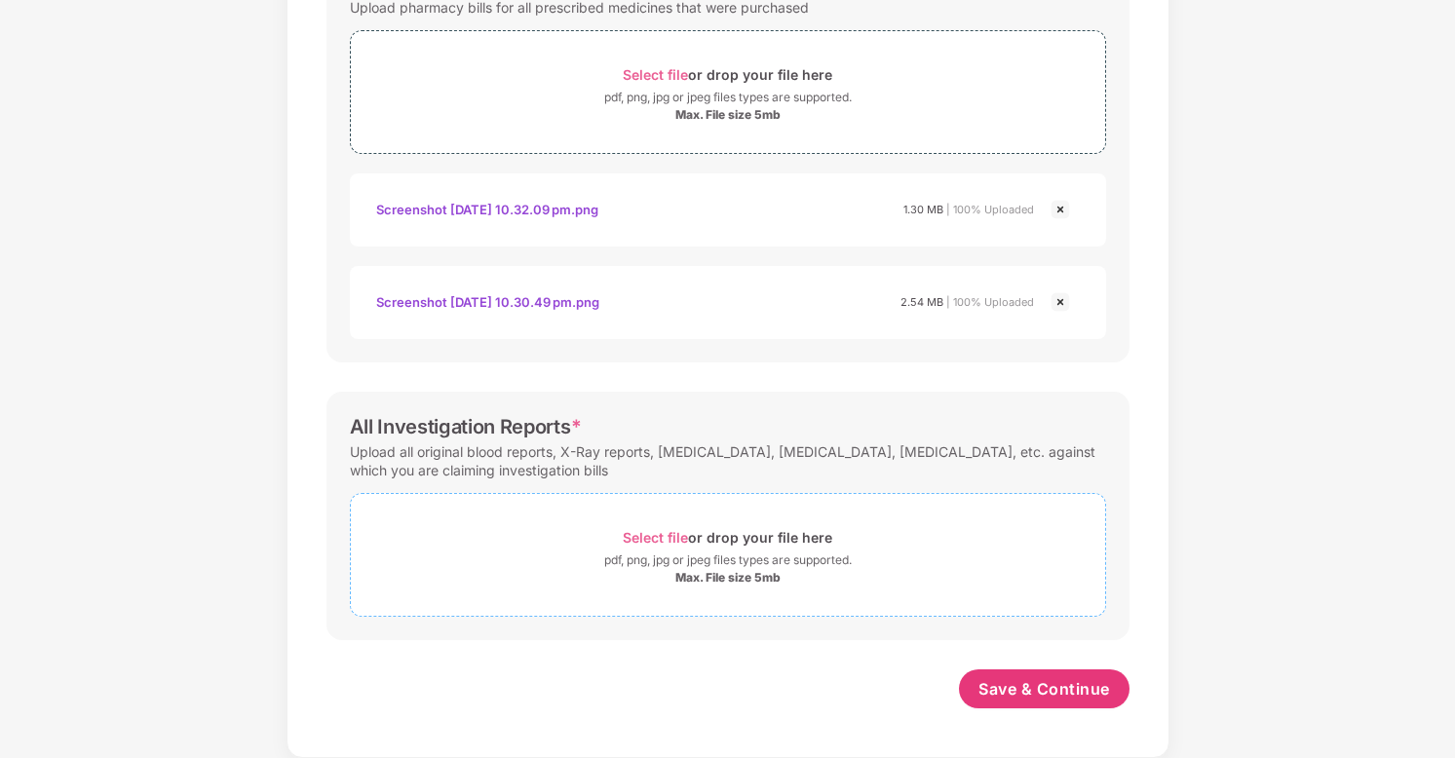
scroll to position [47, 0]
click at [778, 530] on div "Select file or drop your file here" at bounding box center [727, 537] width 209 height 26
click at [714, 540] on div "Select file or drop your file here" at bounding box center [727, 537] width 209 height 26
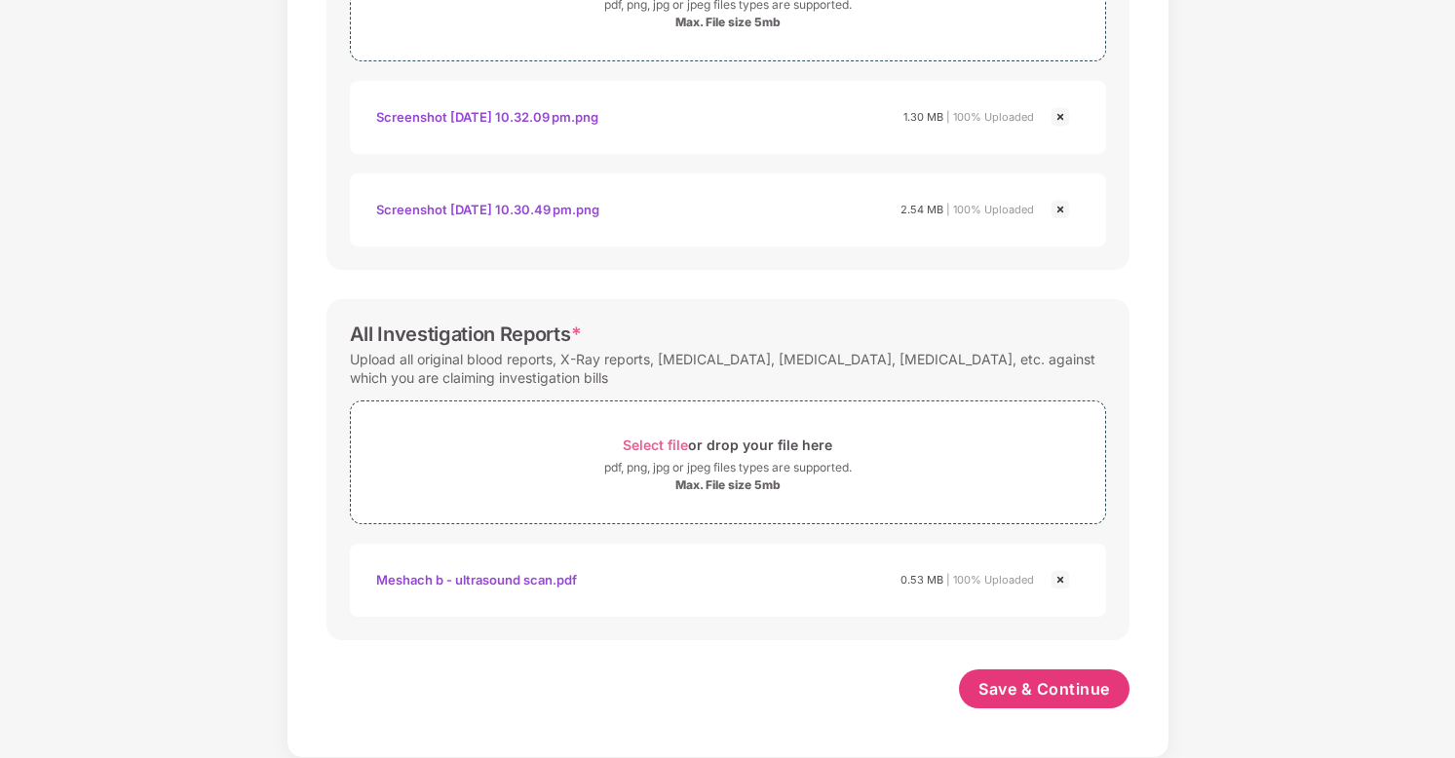
scroll to position [703, 0]
click at [710, 449] on div "Select file or drop your file here" at bounding box center [727, 445] width 209 height 26
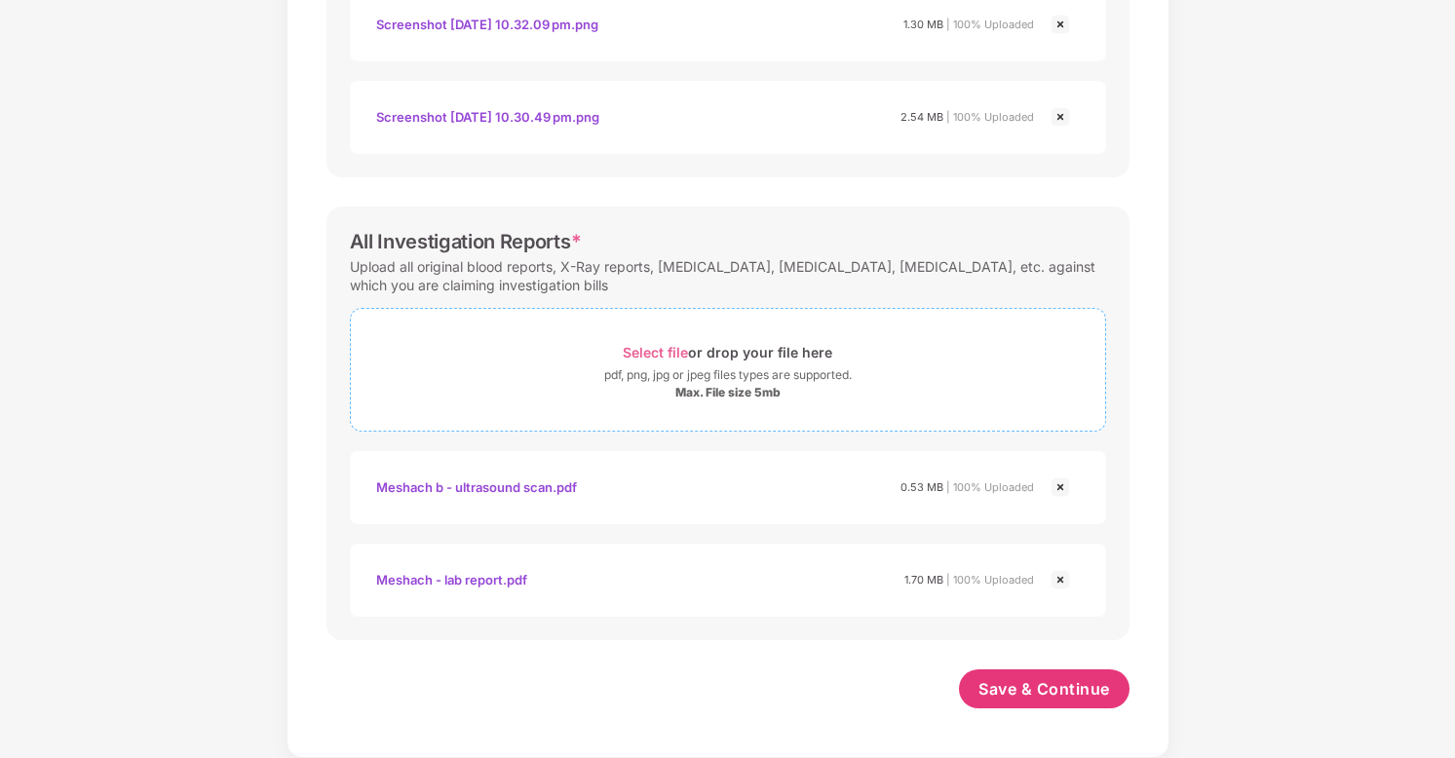
scroll to position [47, 0]
click at [806, 369] on div "pdf, png, jpg or jpeg files types are supported." at bounding box center [727, 374] width 247 height 19
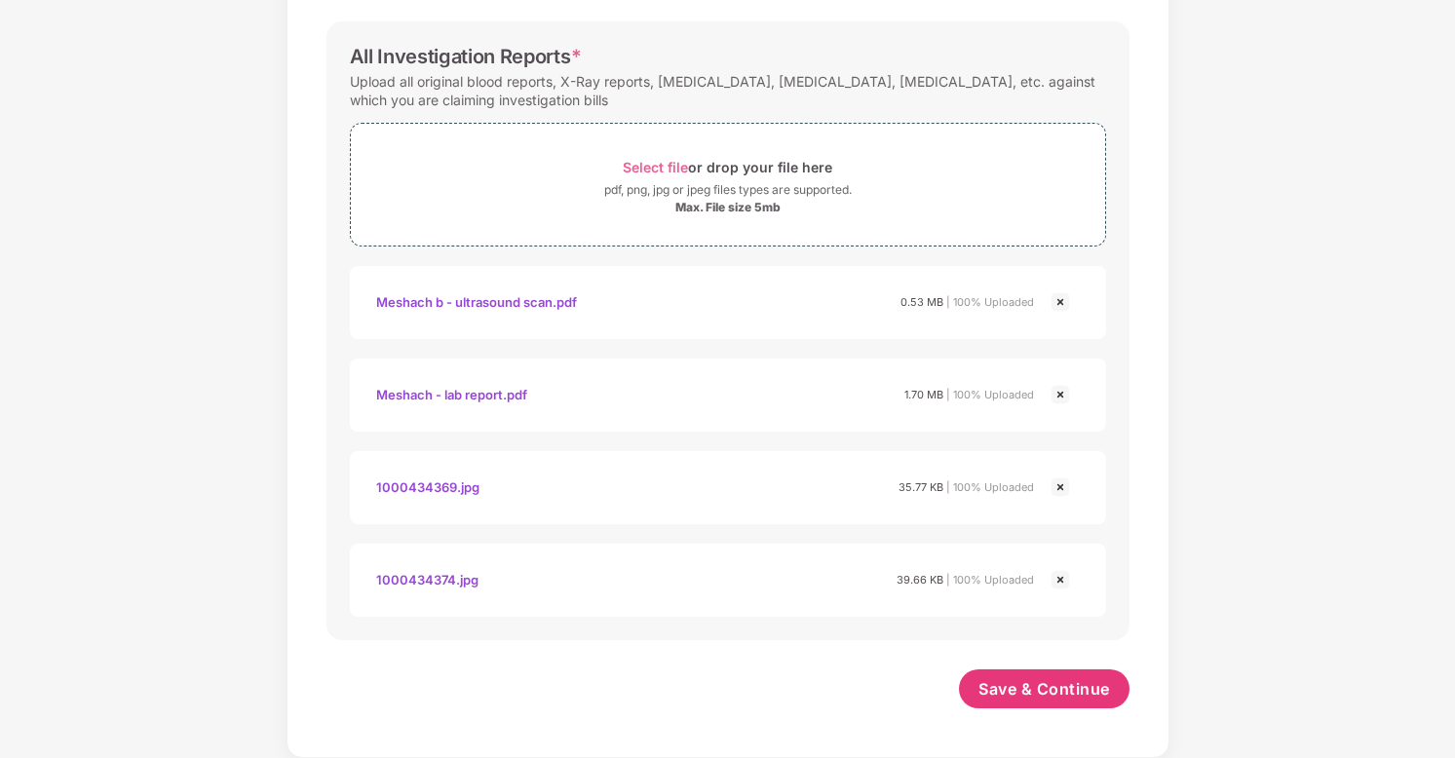
scroll to position [981, 0]
click at [1053, 679] on span "Save & Continue" at bounding box center [1044, 688] width 132 height 21
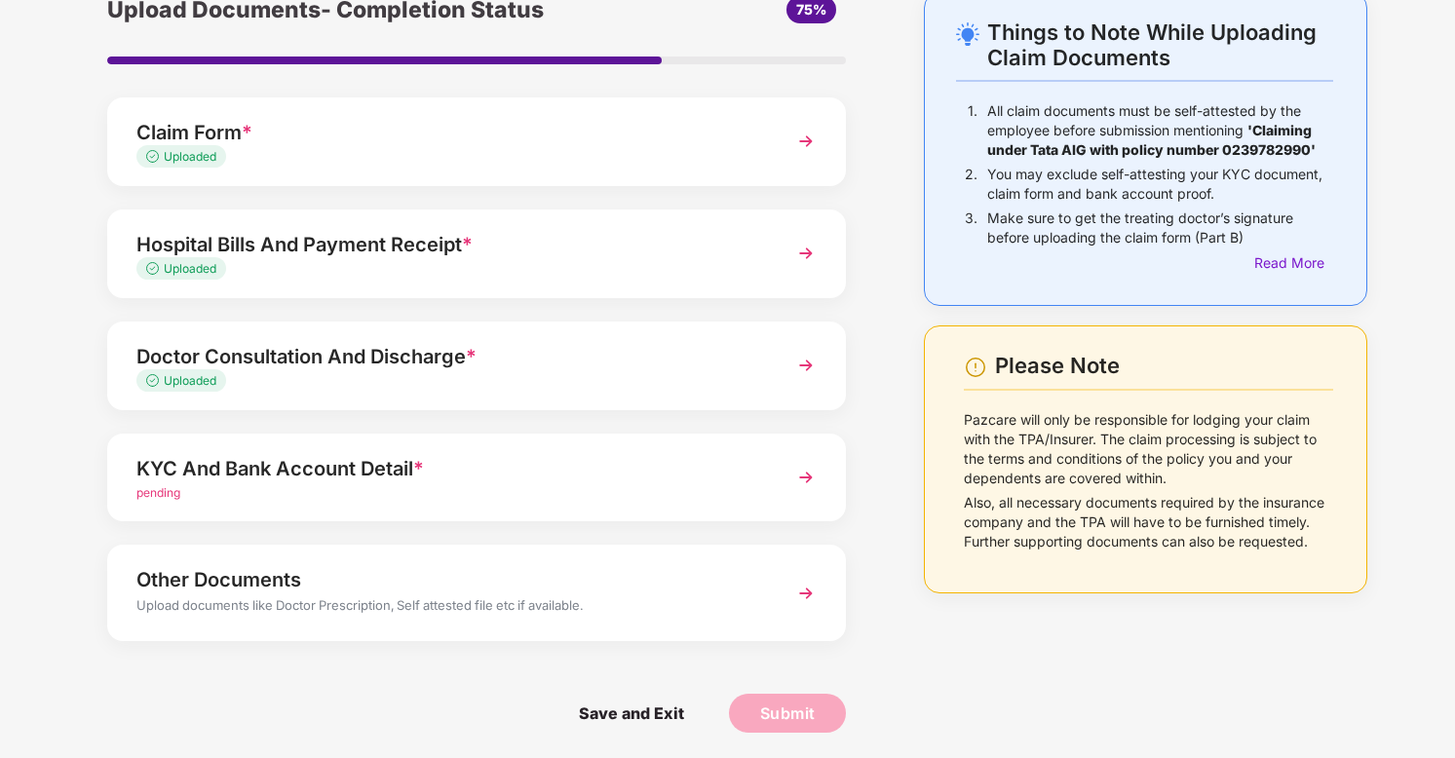
scroll to position [47, 0]
click at [397, 477] on div "KYC And Bank Account Detail *" at bounding box center [448, 468] width 624 height 31
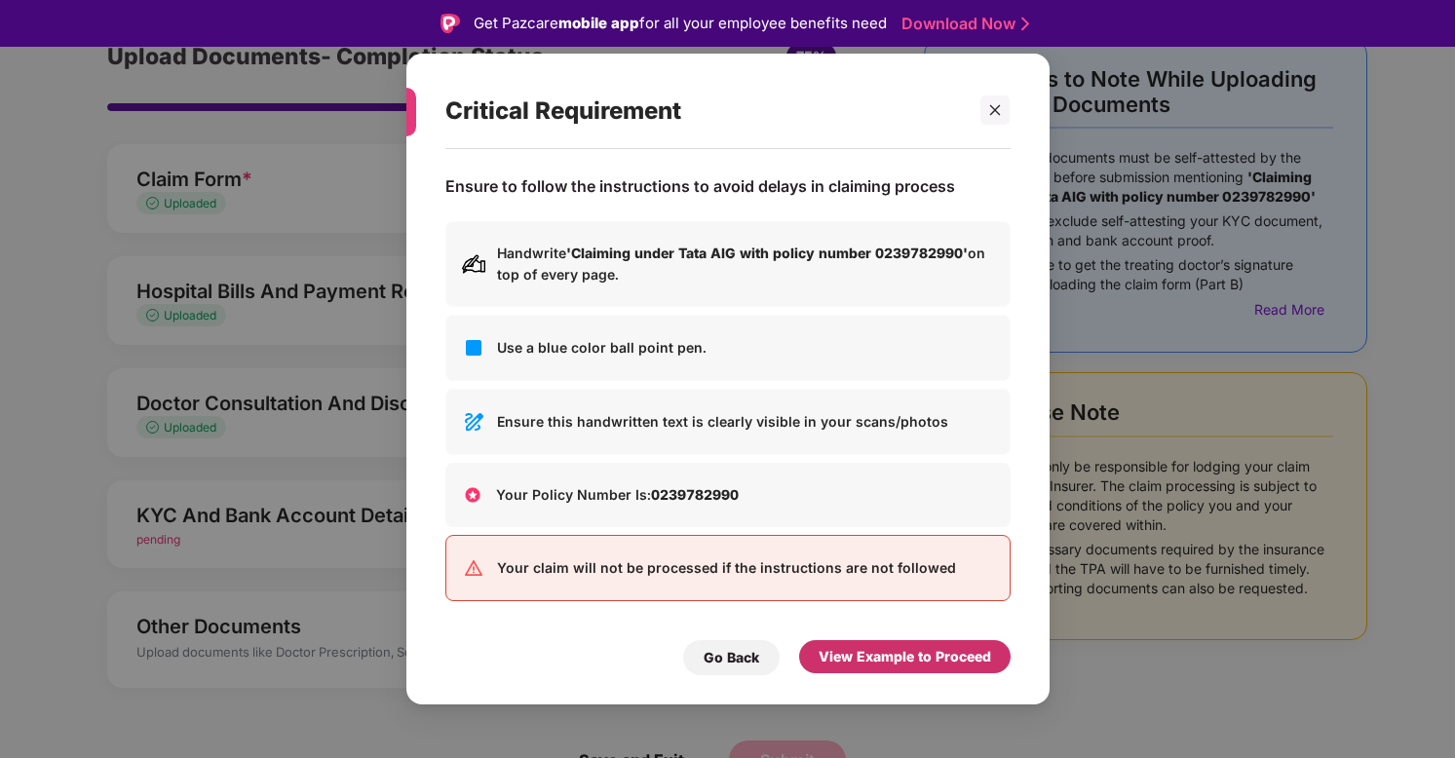
click at [936, 662] on div "View Example to Proceed" at bounding box center [904, 656] width 172 height 21
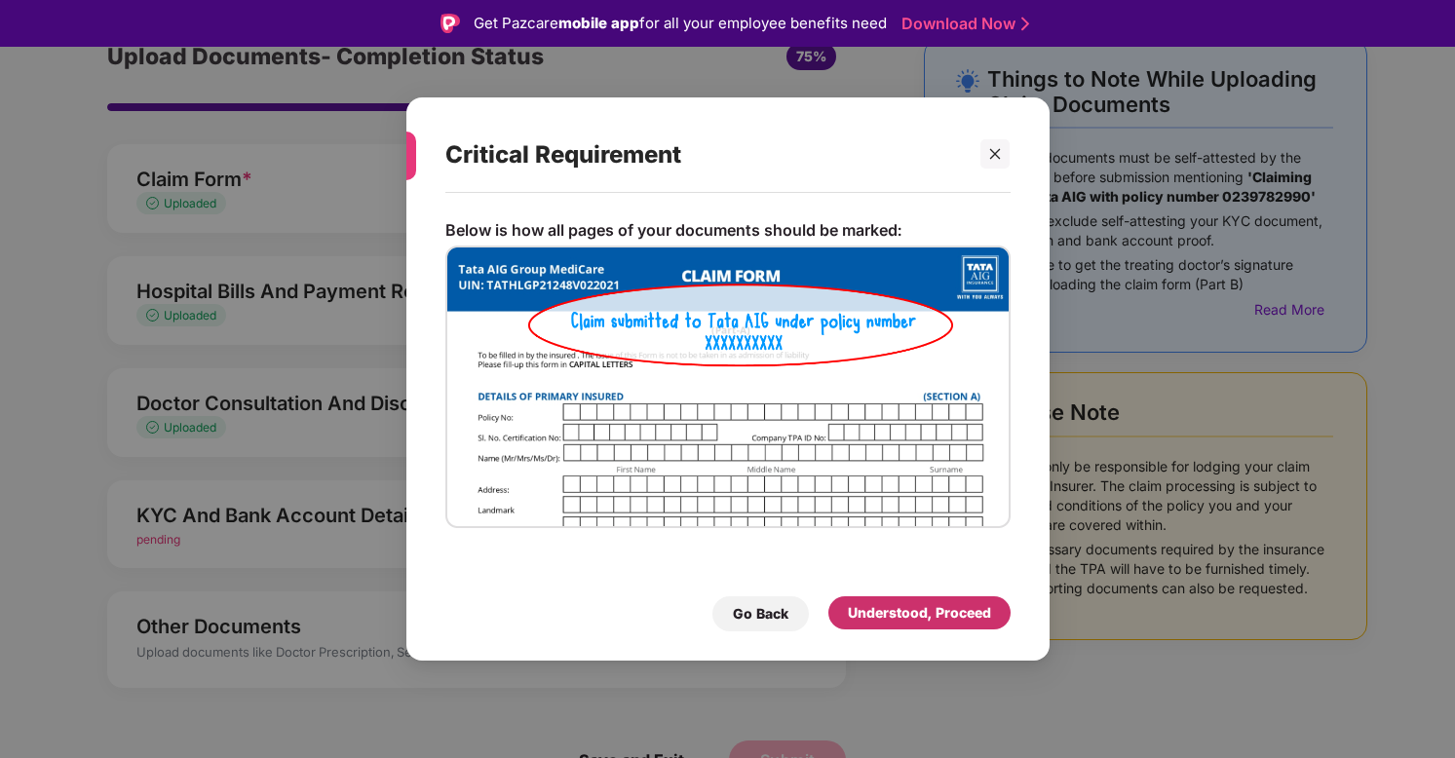
click at [910, 615] on div "Understood, Proceed" at bounding box center [919, 612] width 143 height 21
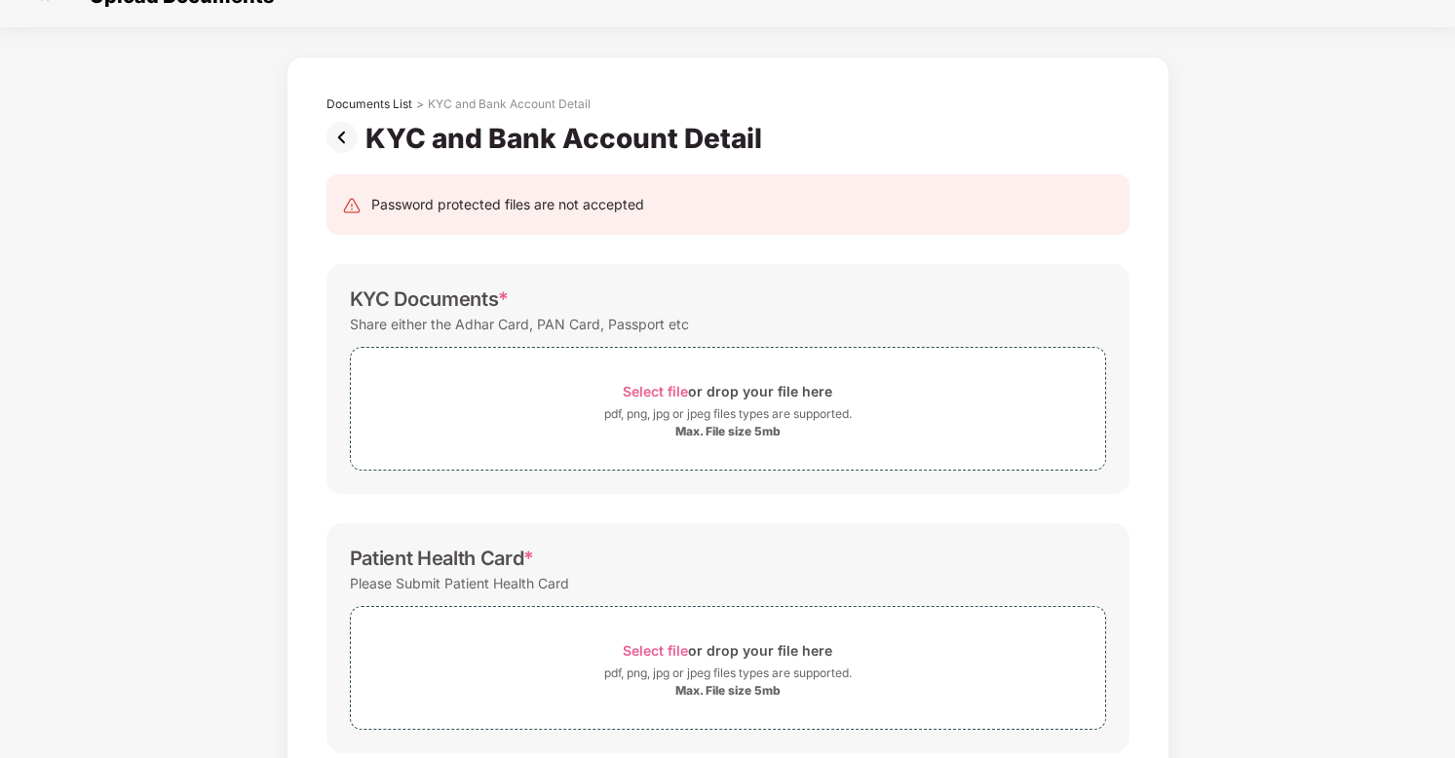
scroll to position [34, 0]
click at [663, 383] on div "Select file or drop your file here" at bounding box center [727, 392] width 209 height 26
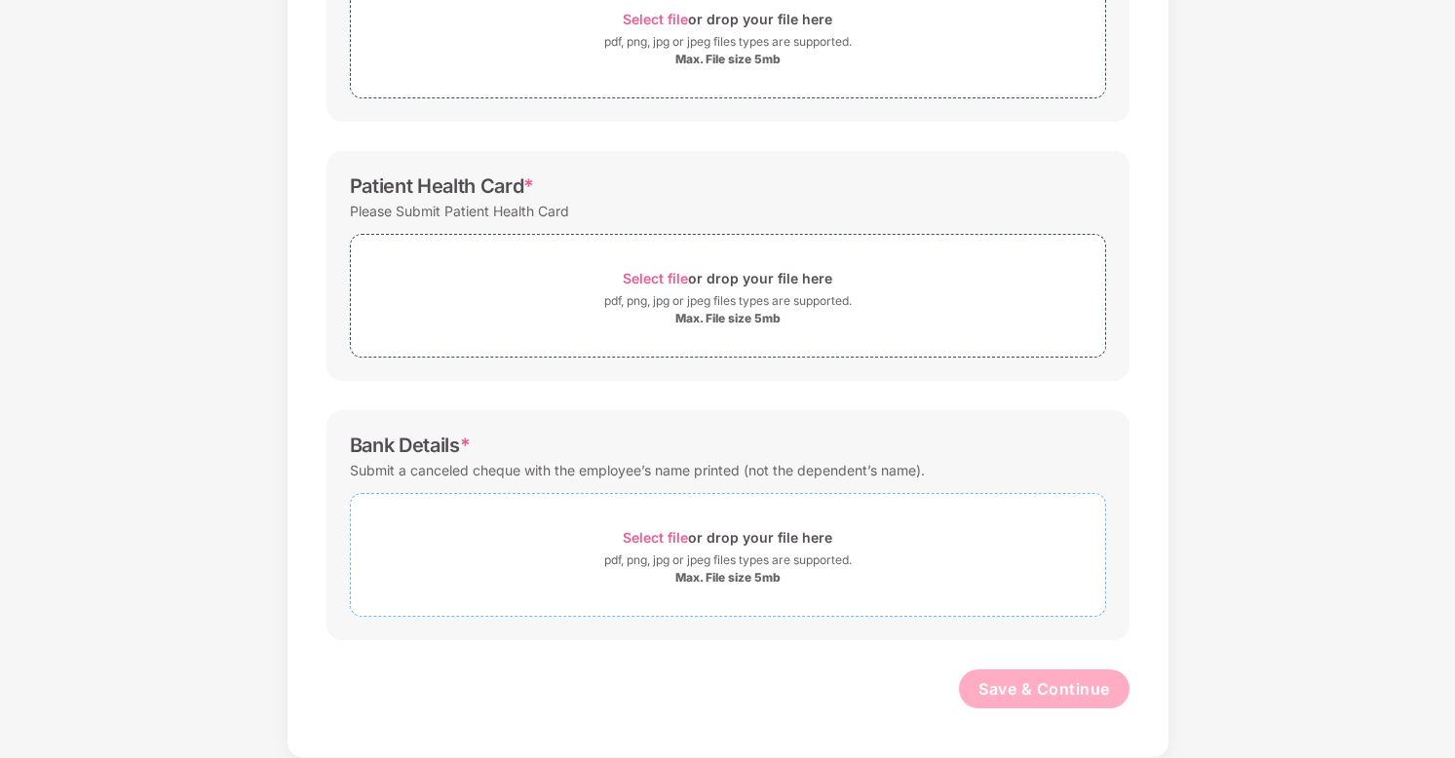
scroll to position [47, 0]
click at [692, 293] on div "pdf, png, jpg or jpeg files types are supported." at bounding box center [727, 300] width 247 height 19
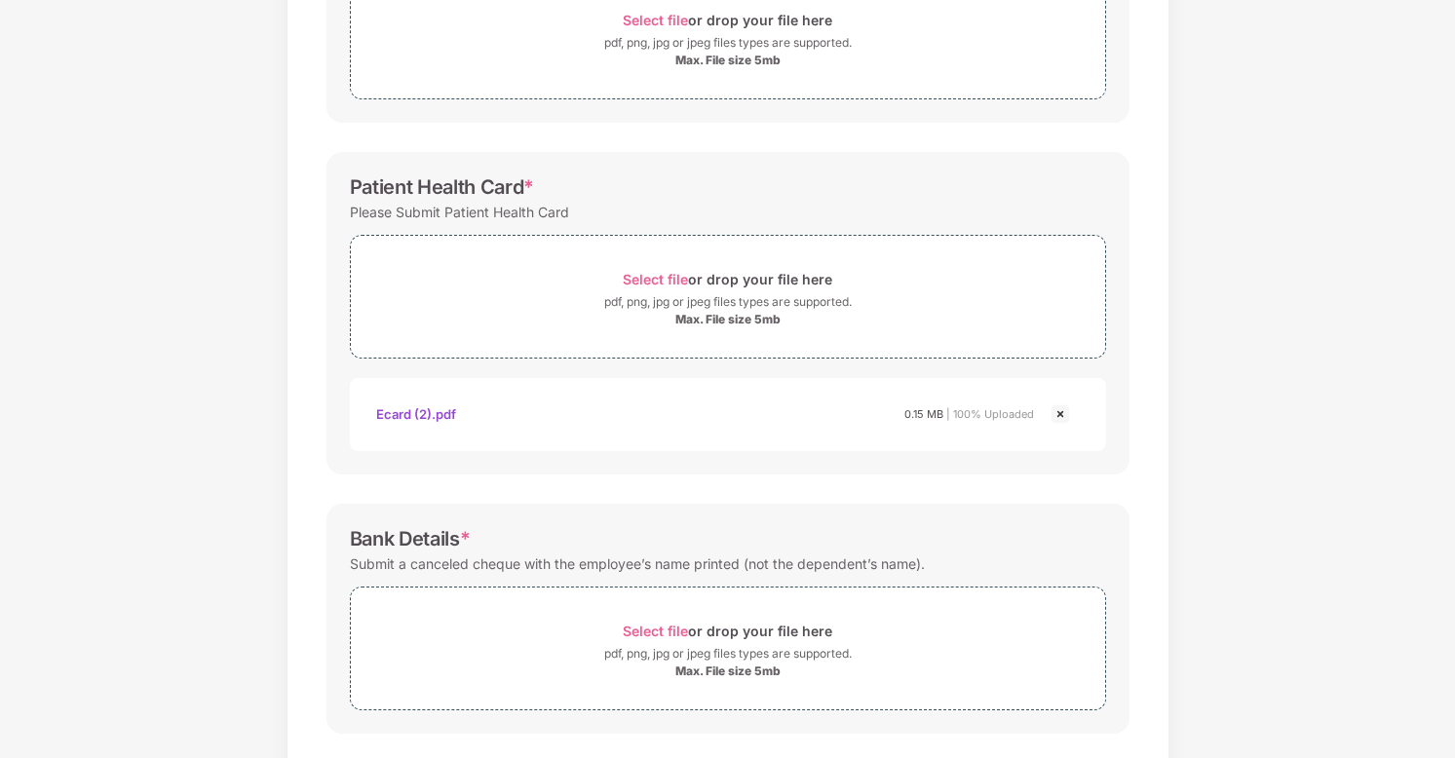
scroll to position [399, 0]
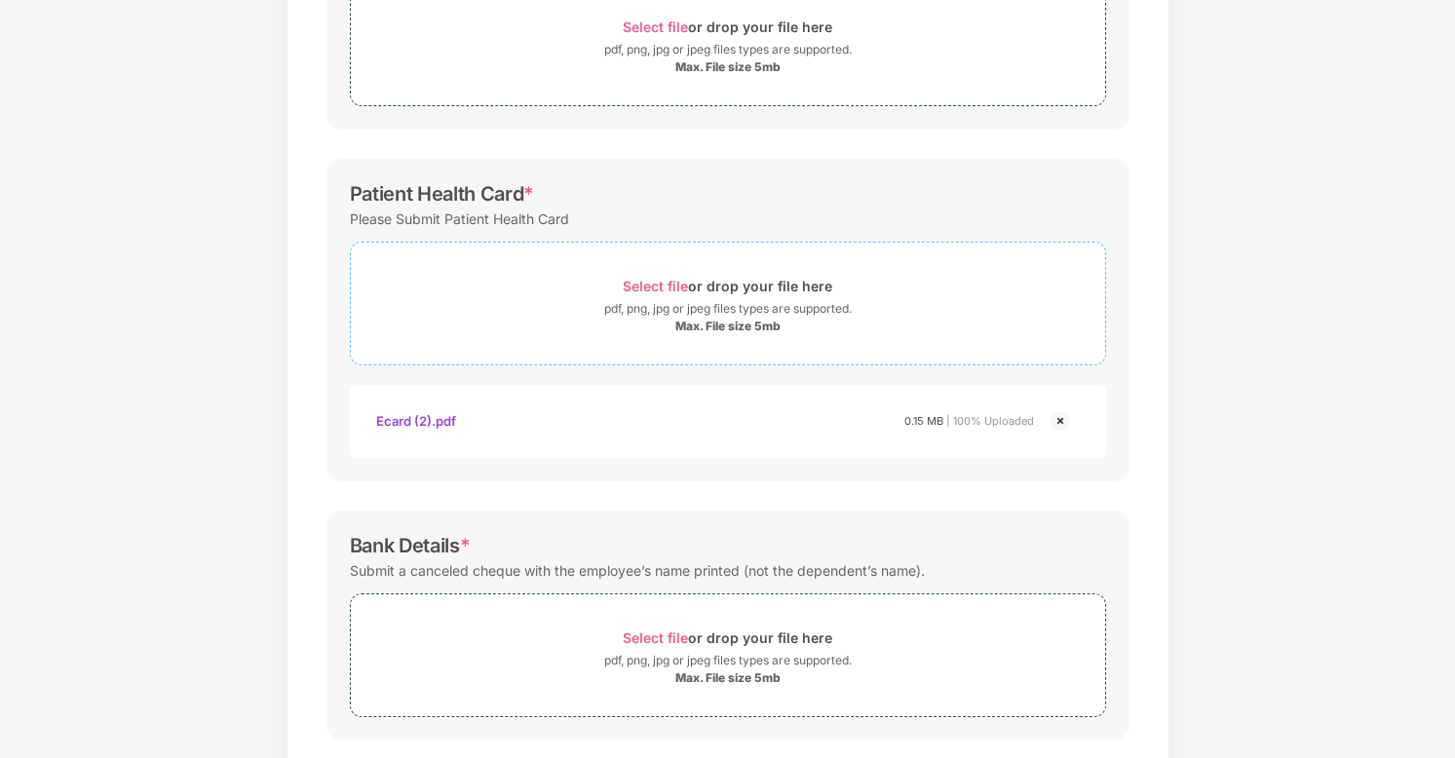
click at [678, 288] on span "Select file" at bounding box center [655, 286] width 65 height 17
click at [720, 285] on div "Select file or drop your file here" at bounding box center [727, 286] width 209 height 26
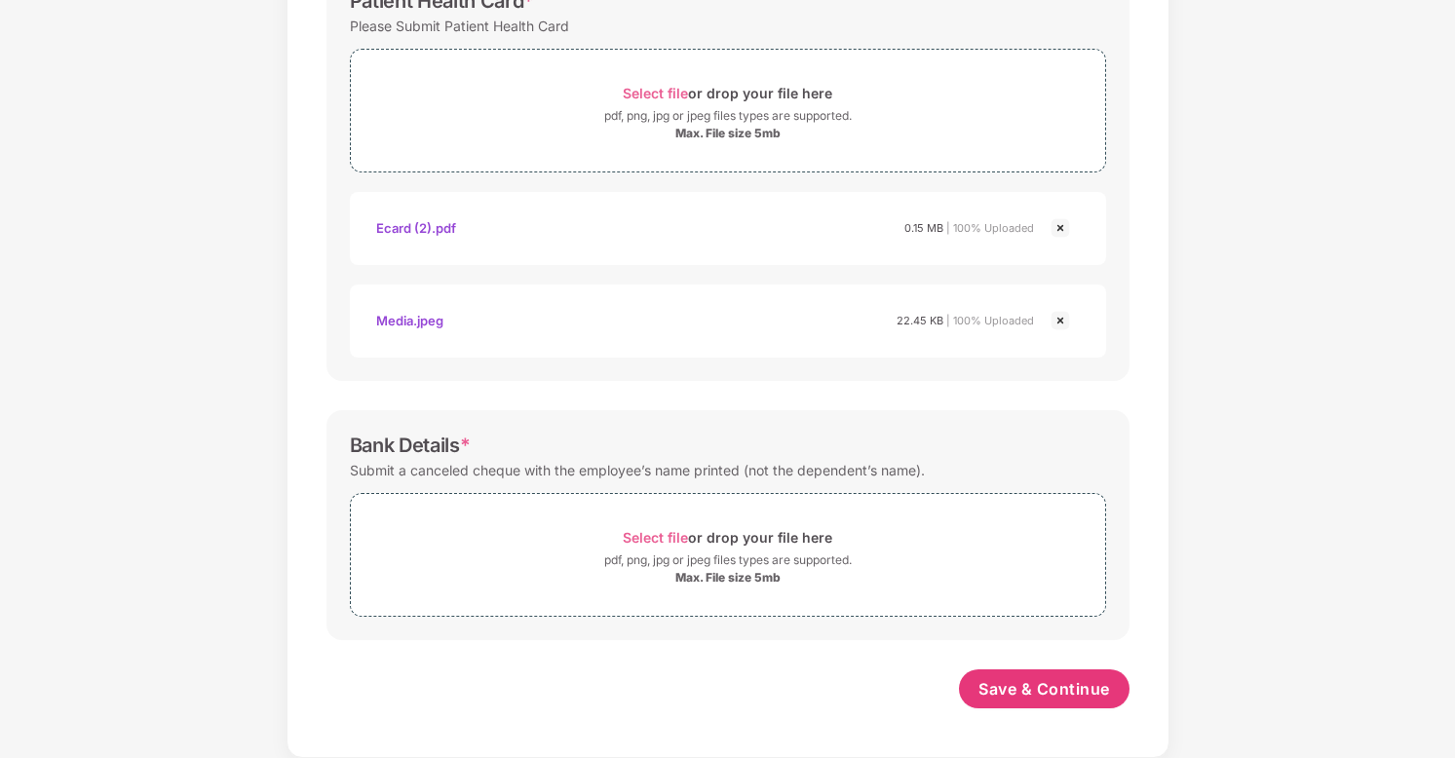
scroll to position [592, 0]
click at [642, 523] on span "Select file or drop your file here pdf, png, jpg or jpeg files types are suppor…" at bounding box center [728, 555] width 754 height 93
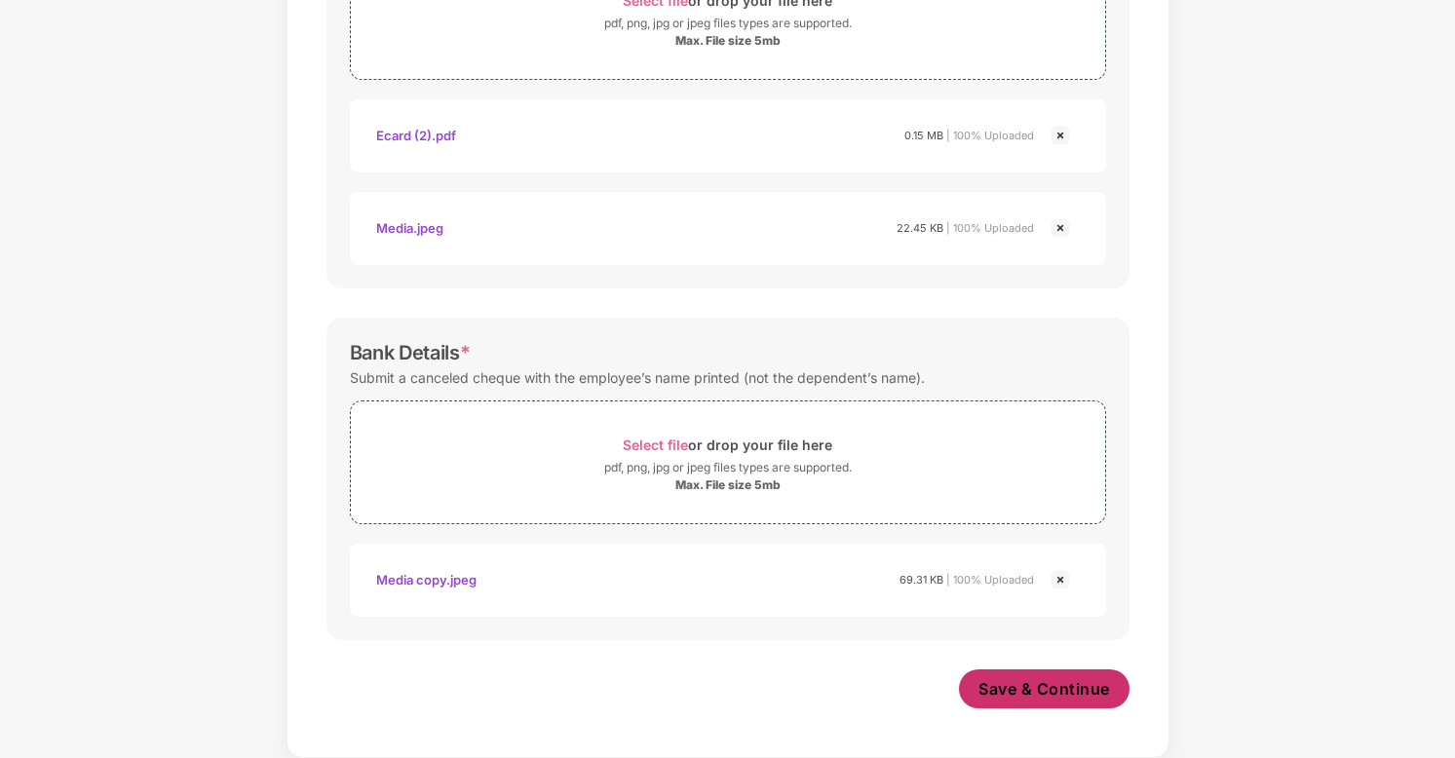
scroll to position [685, 0]
click at [1059, 695] on span "Save & Continue" at bounding box center [1044, 688] width 132 height 21
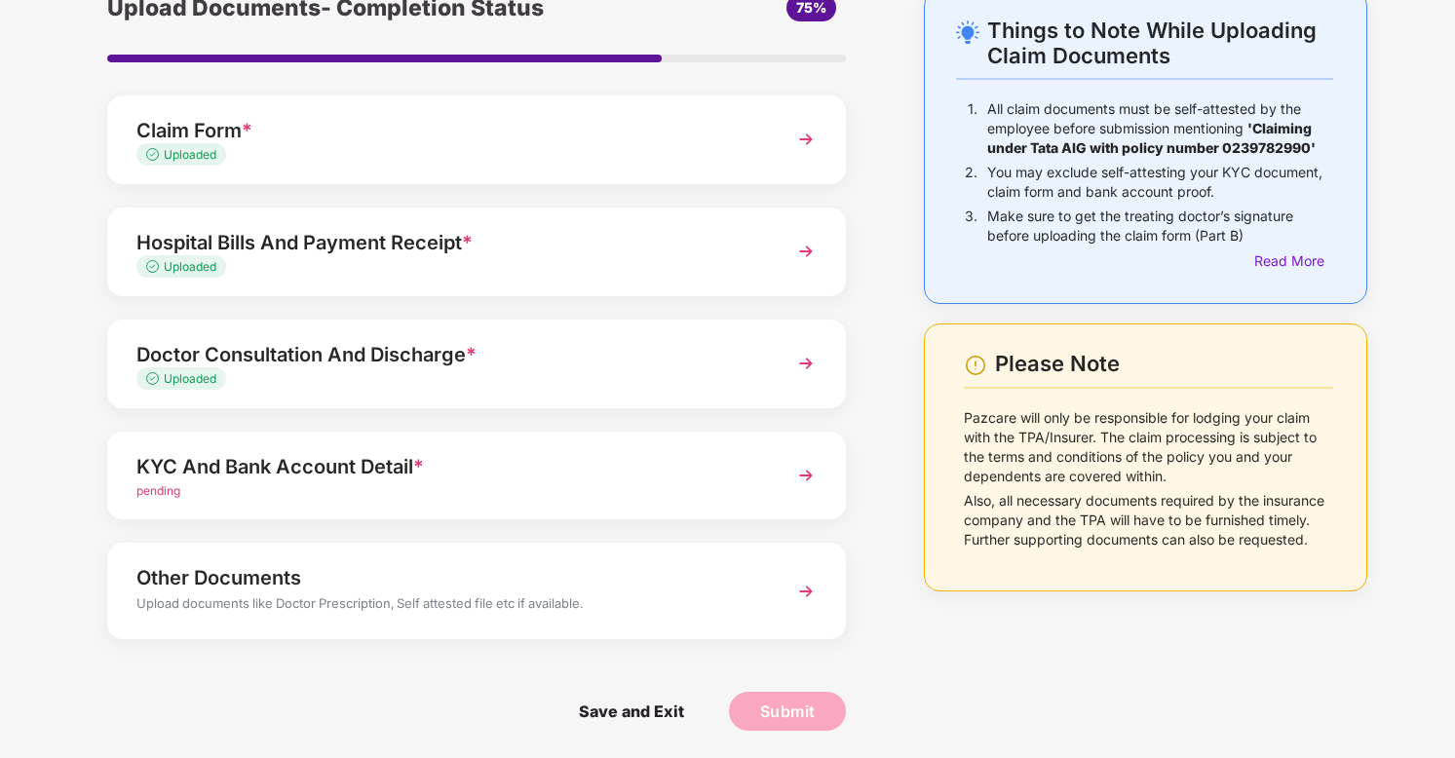
scroll to position [99, 0]
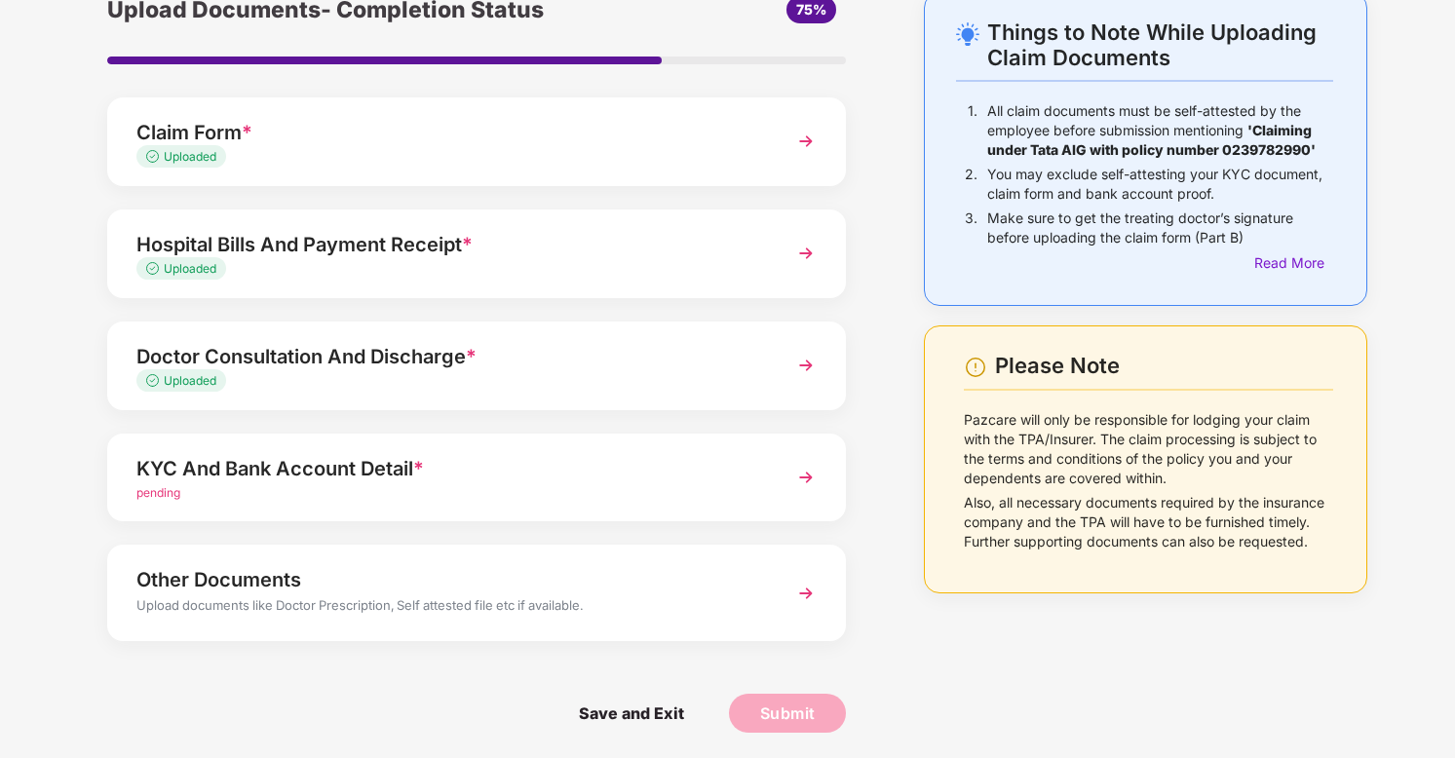
click at [609, 496] on div "pending" at bounding box center [448, 493] width 624 height 19
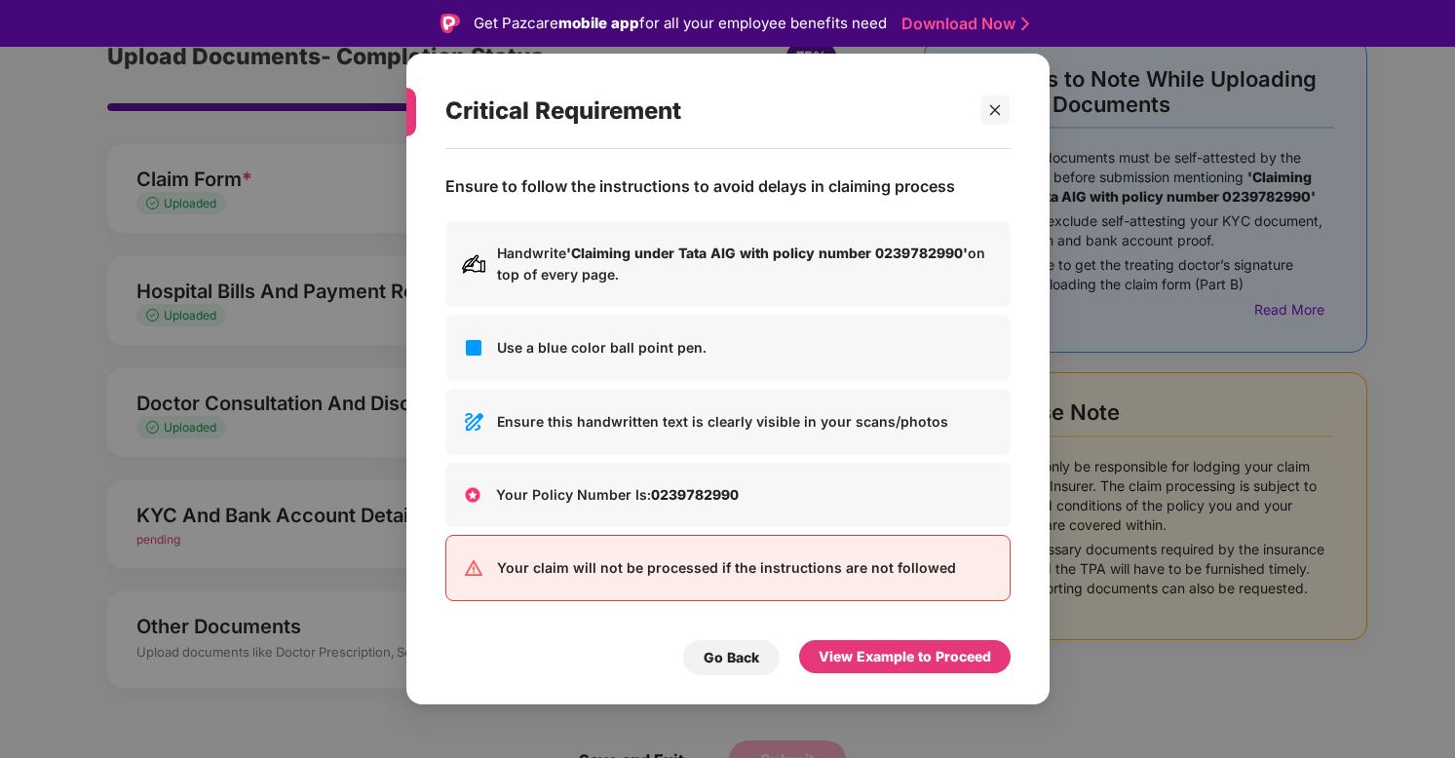
click at [923, 646] on div "View Example to Proceed" at bounding box center [904, 656] width 172 height 21
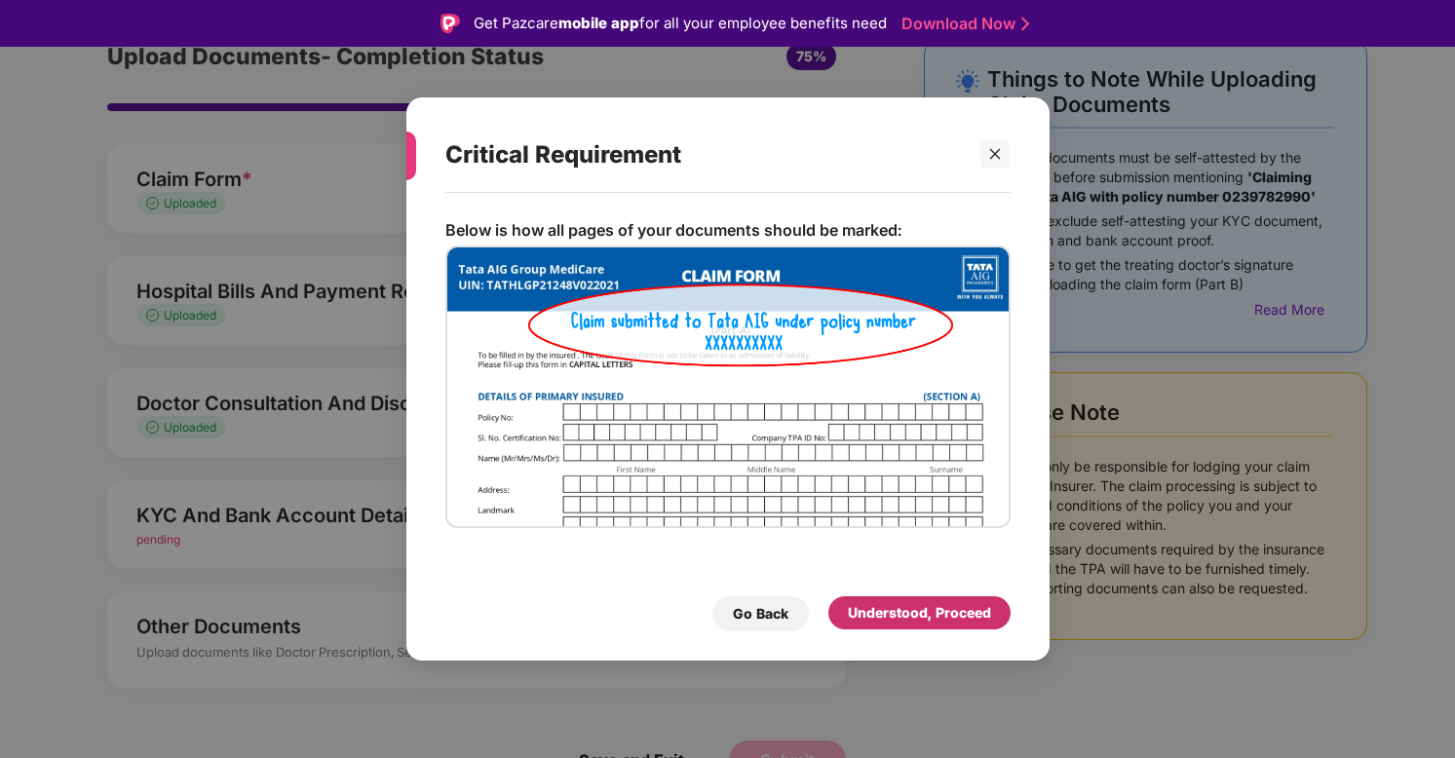
click at [923, 622] on div "Understood, Proceed" at bounding box center [919, 612] width 143 height 21
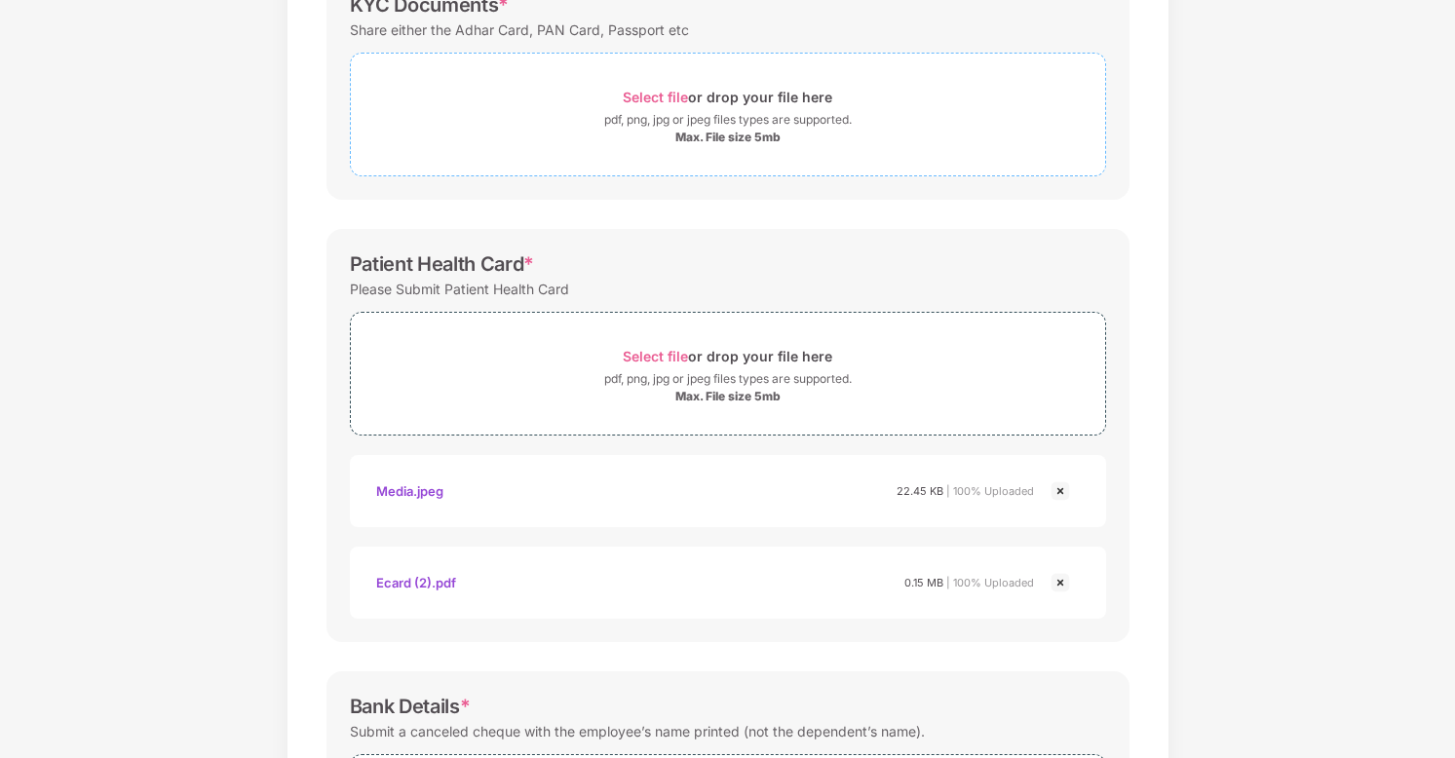
scroll to position [396, 0]
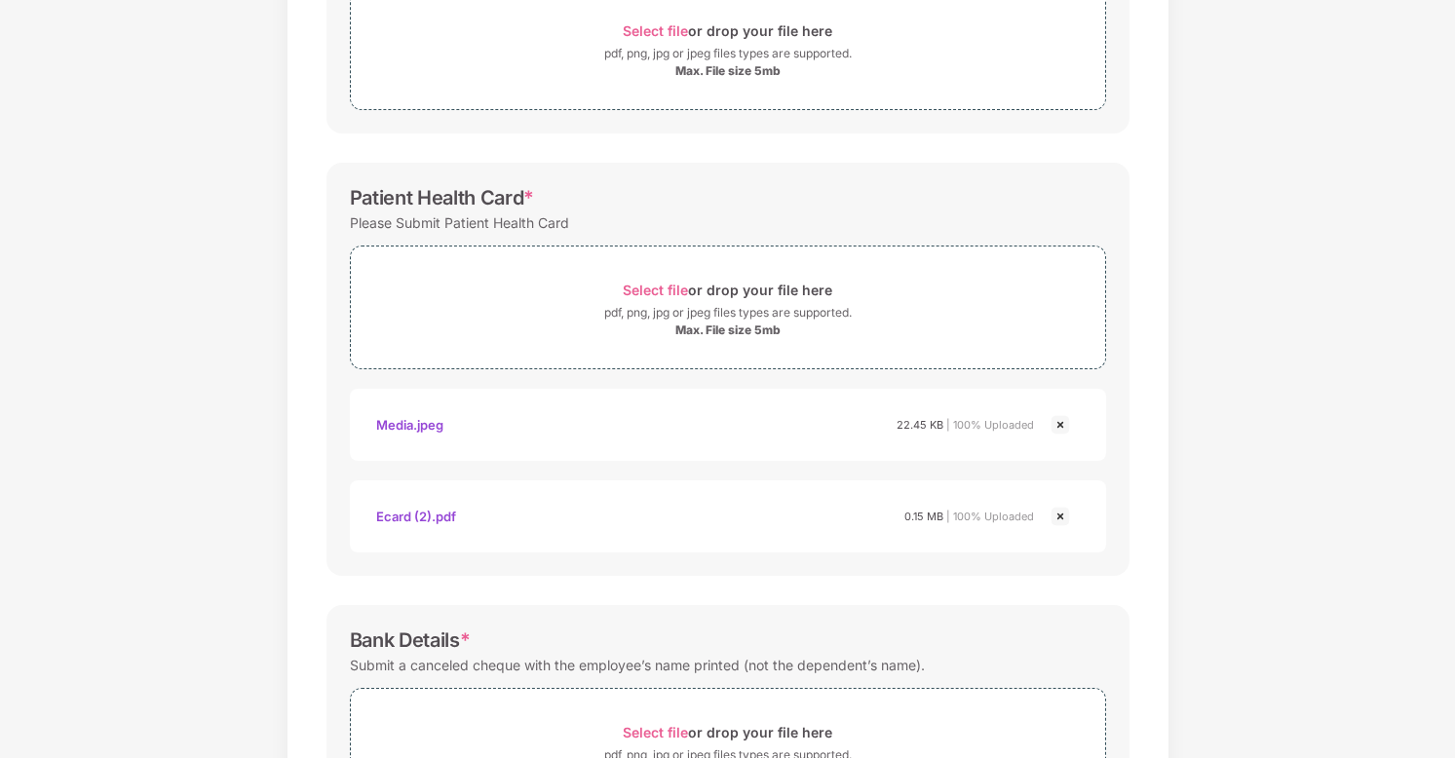
click at [422, 428] on div "Media.jpeg" at bounding box center [409, 424] width 67 height 33
click at [1060, 427] on img at bounding box center [1059, 424] width 23 height 23
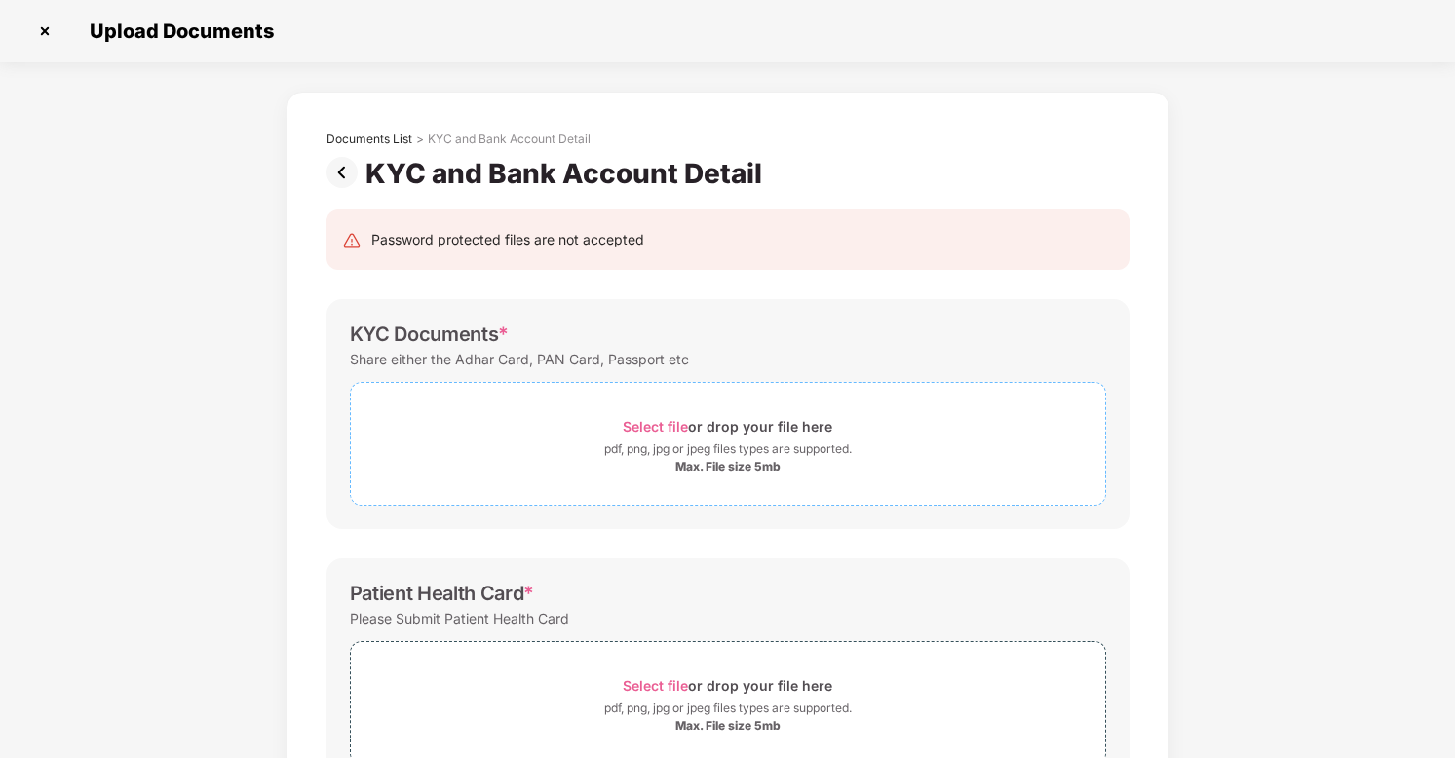
scroll to position [0, 0]
click at [761, 401] on span "Select file or drop your file here pdf, png, jpg or jpeg files types are suppor…" at bounding box center [728, 444] width 754 height 93
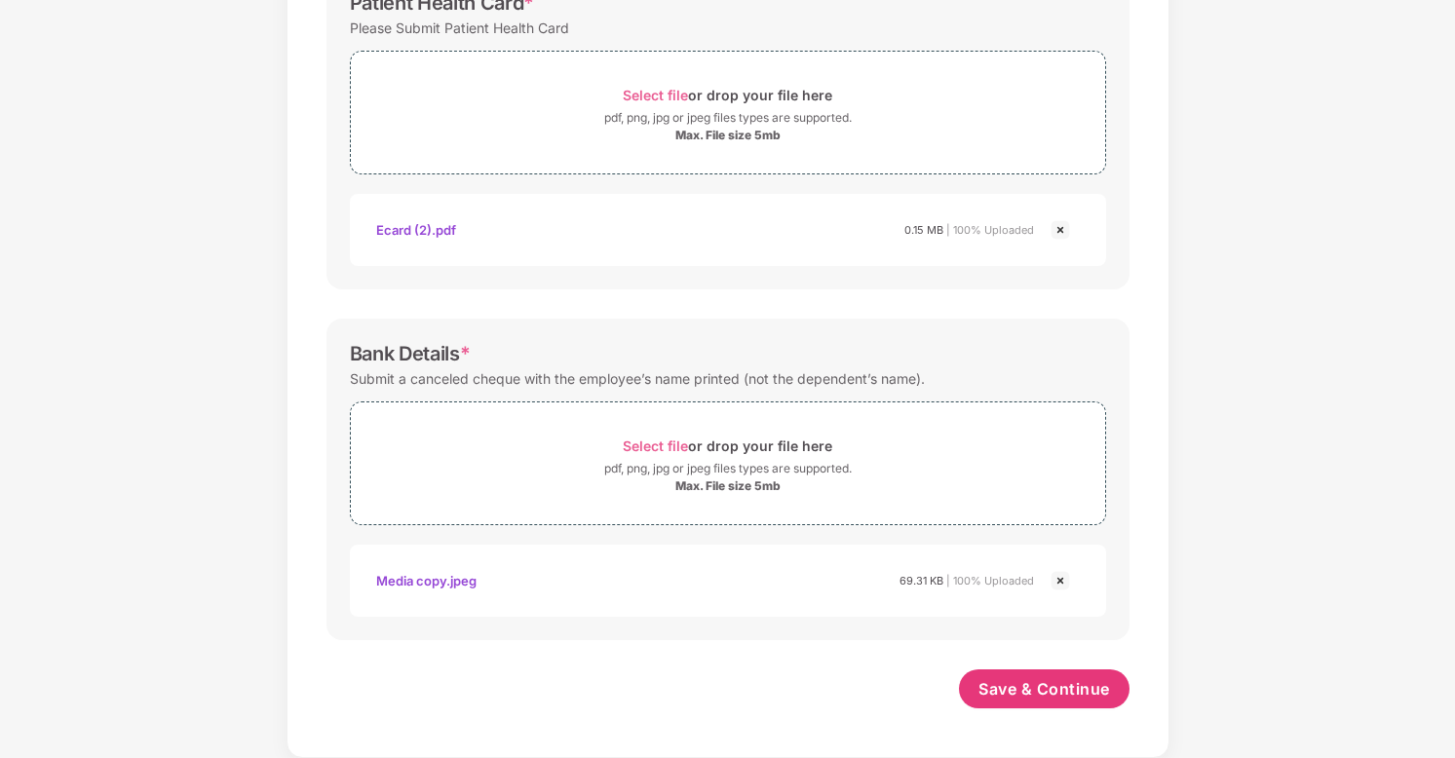
scroll to position [683, 0]
click at [1057, 674] on button "Save & Continue" at bounding box center [1044, 688] width 171 height 39
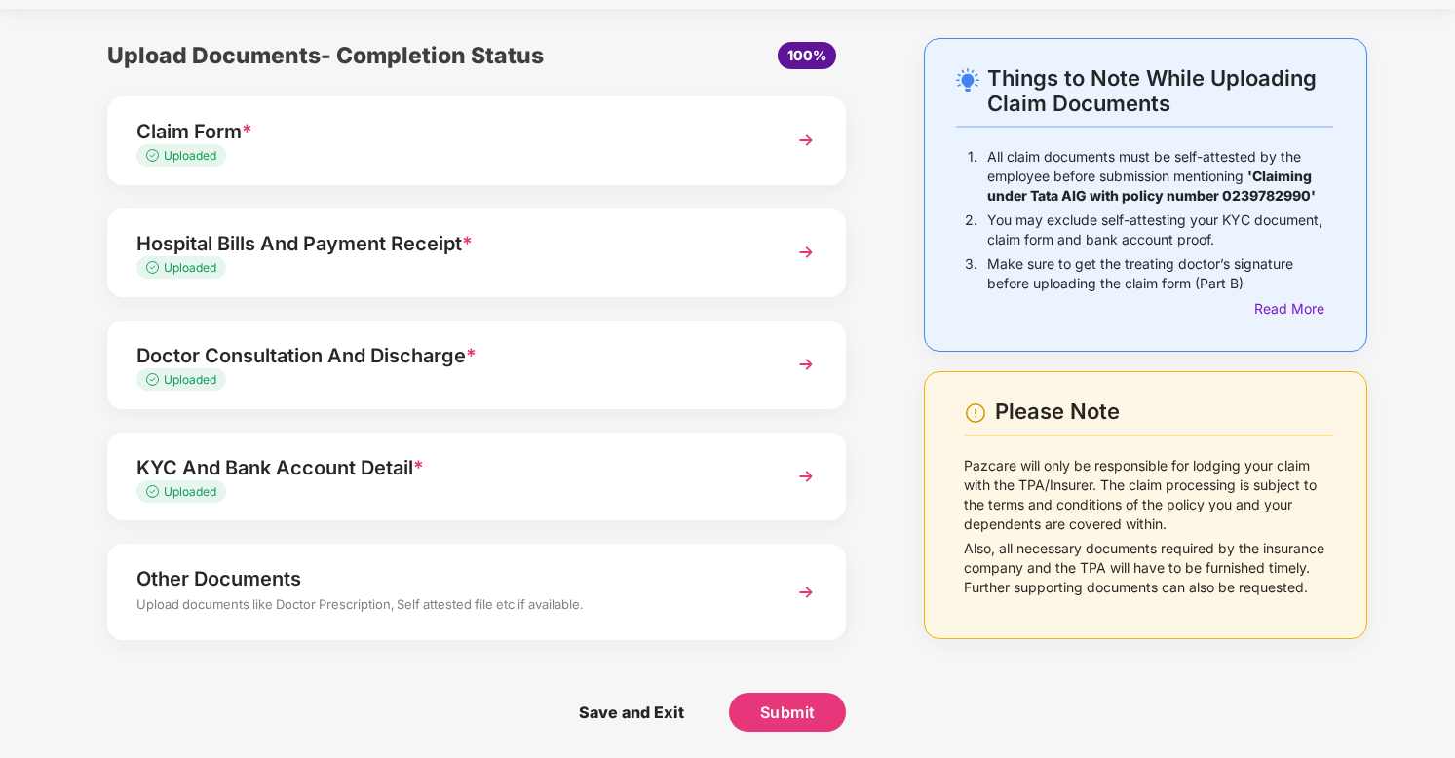
scroll to position [53, 0]
click at [499, 616] on div "Upload documents like Doctor Prescription, Self attested file etc if available." at bounding box center [448, 607] width 624 height 25
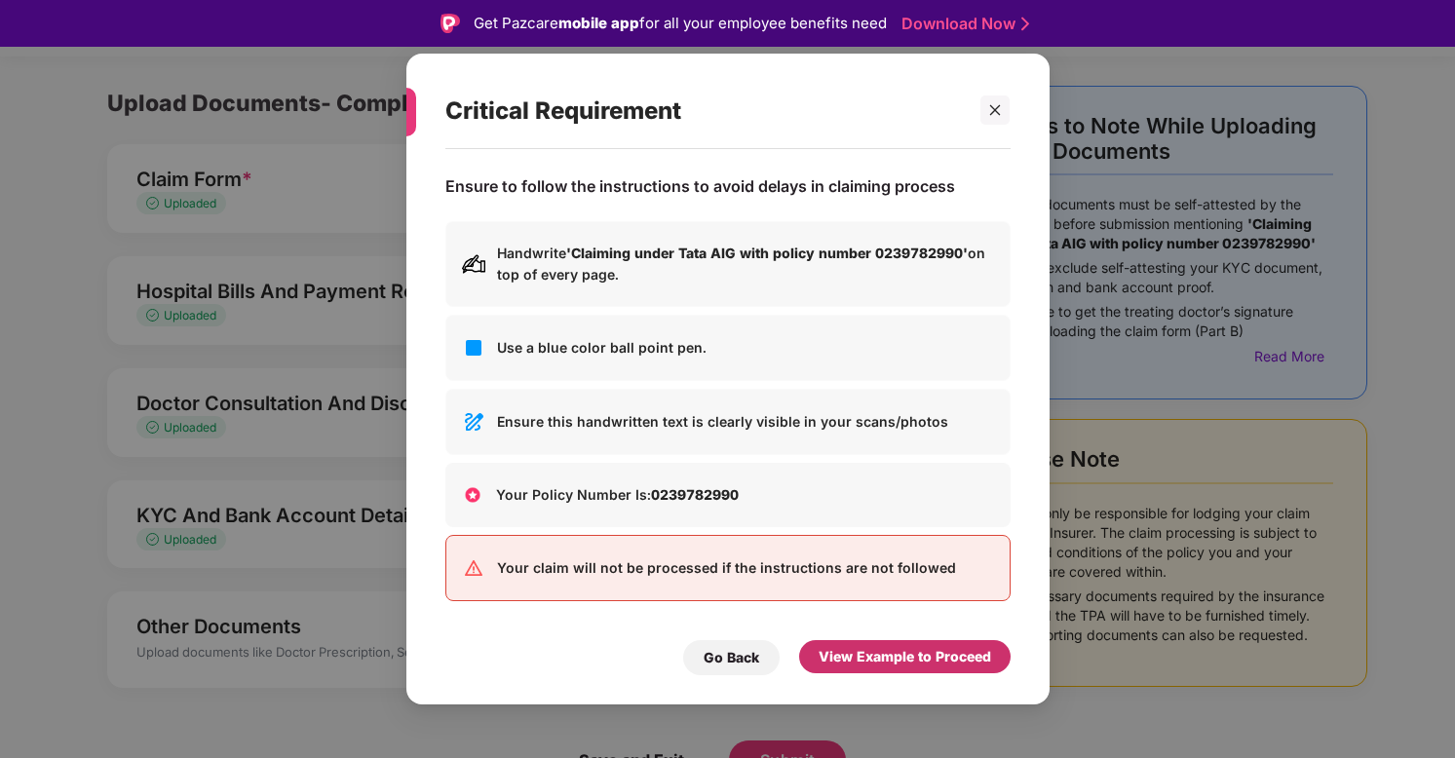
click at [874, 646] on div "View Example to Proceed" at bounding box center [904, 656] width 172 height 21
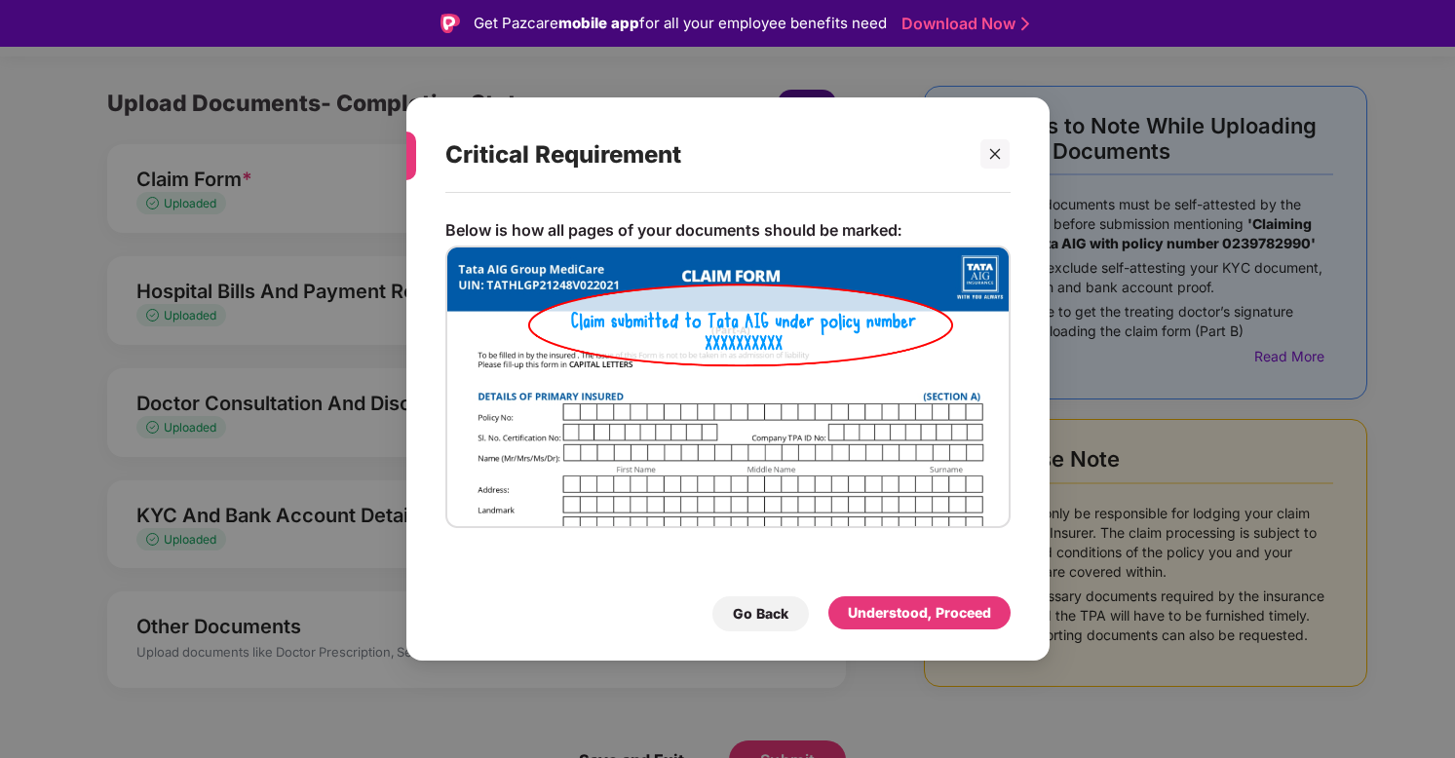
click at [905, 626] on div "Understood, Proceed" at bounding box center [919, 612] width 182 height 33
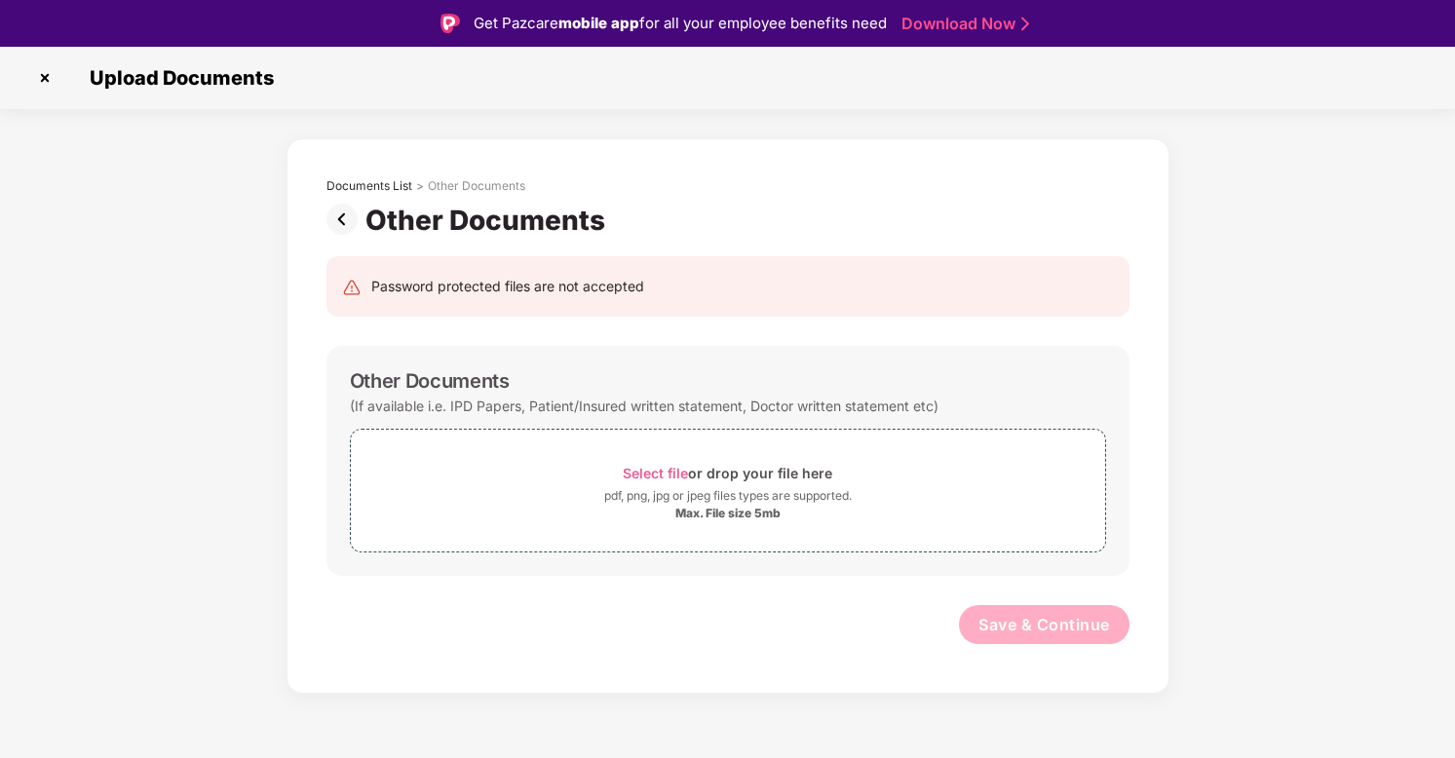
click at [45, 71] on img at bounding box center [44, 77] width 31 height 31
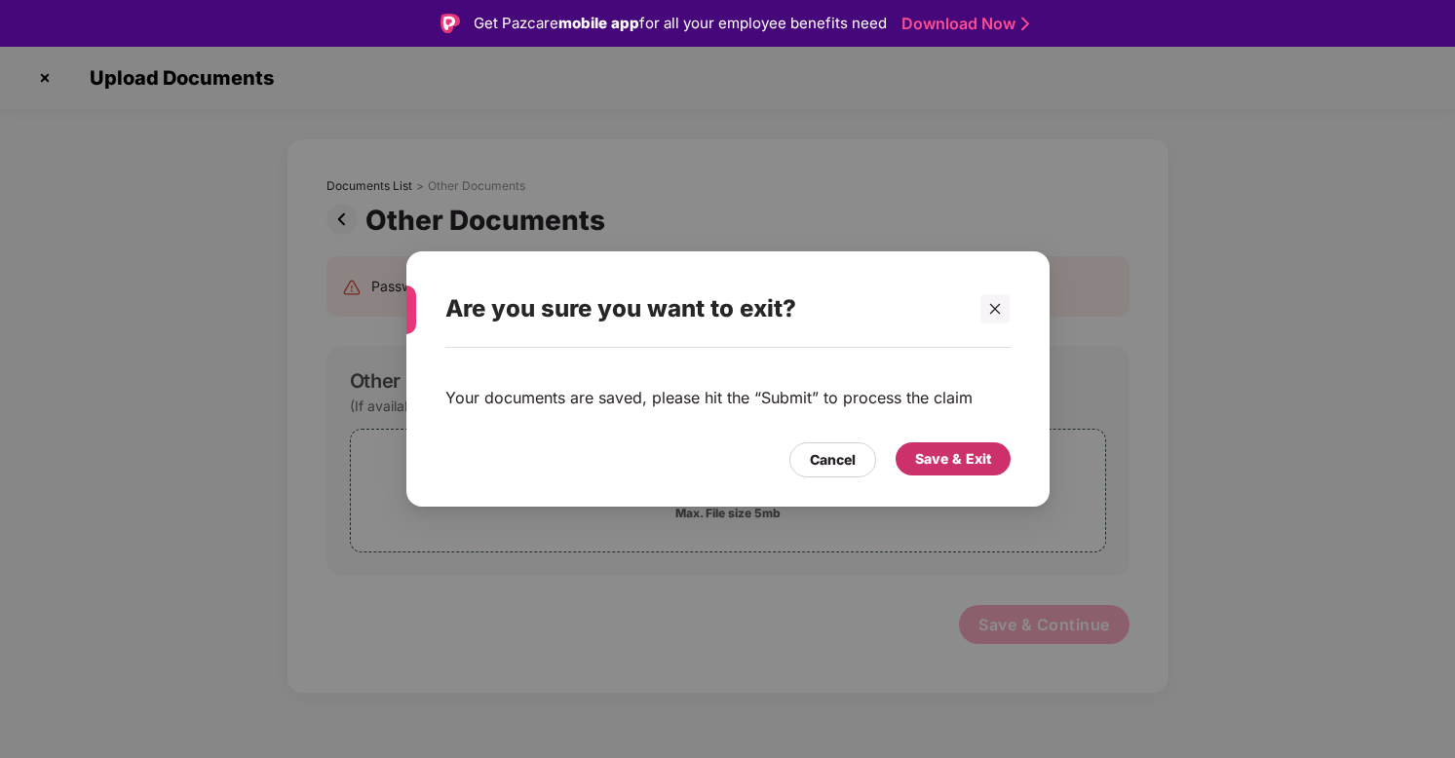
click at [930, 462] on div "Save & Exit" at bounding box center [953, 458] width 76 height 21
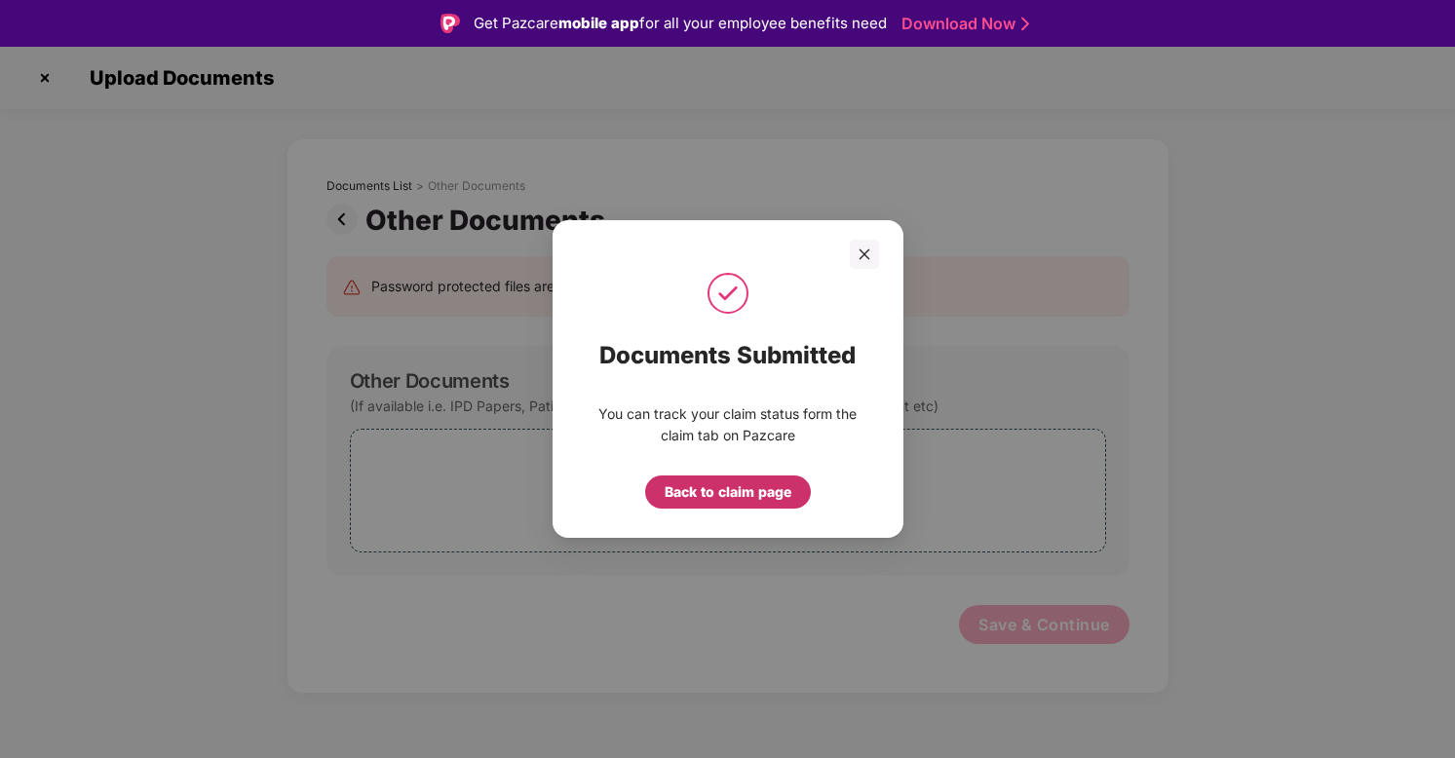
click at [775, 497] on div "Back to claim page" at bounding box center [727, 491] width 127 height 21
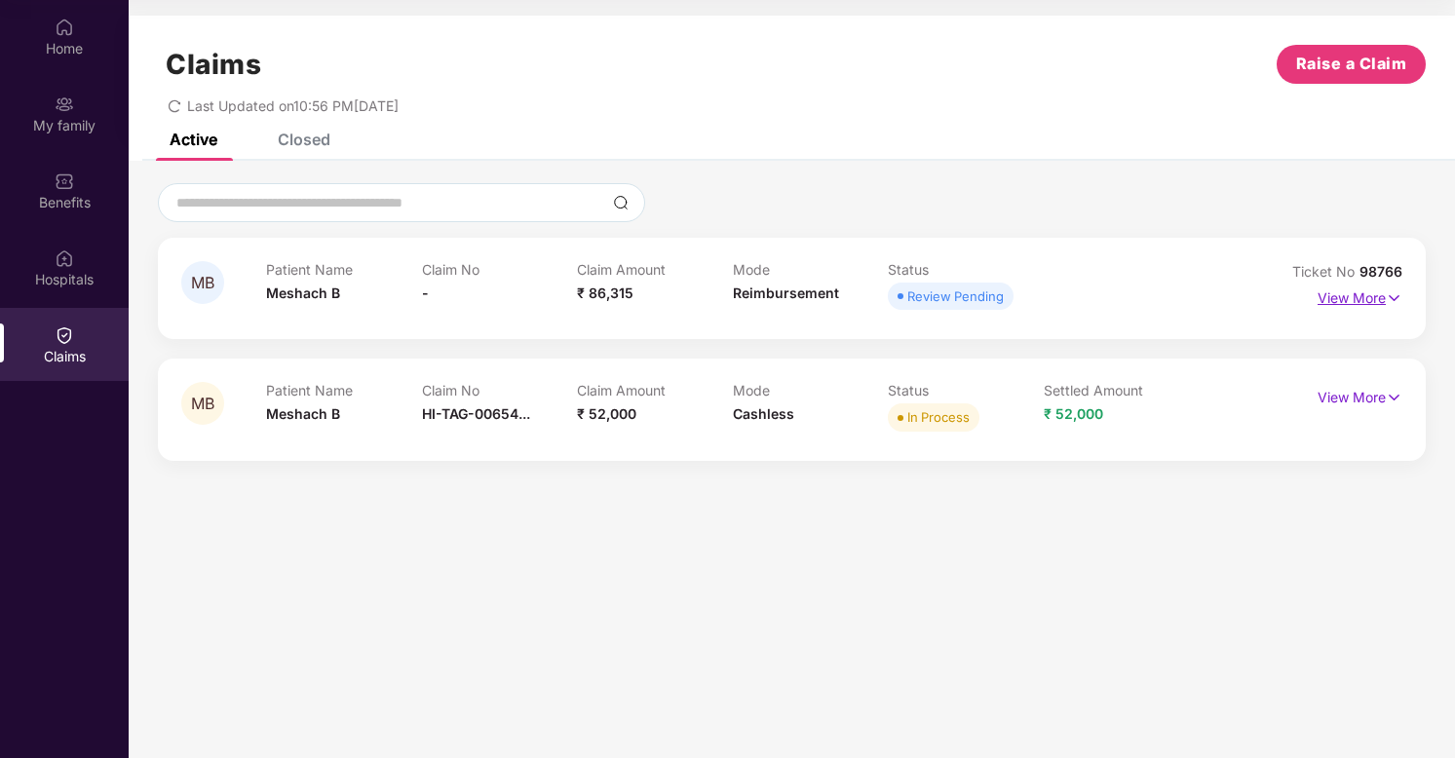
click at [1370, 304] on p "View More" at bounding box center [1359, 296] width 85 height 26
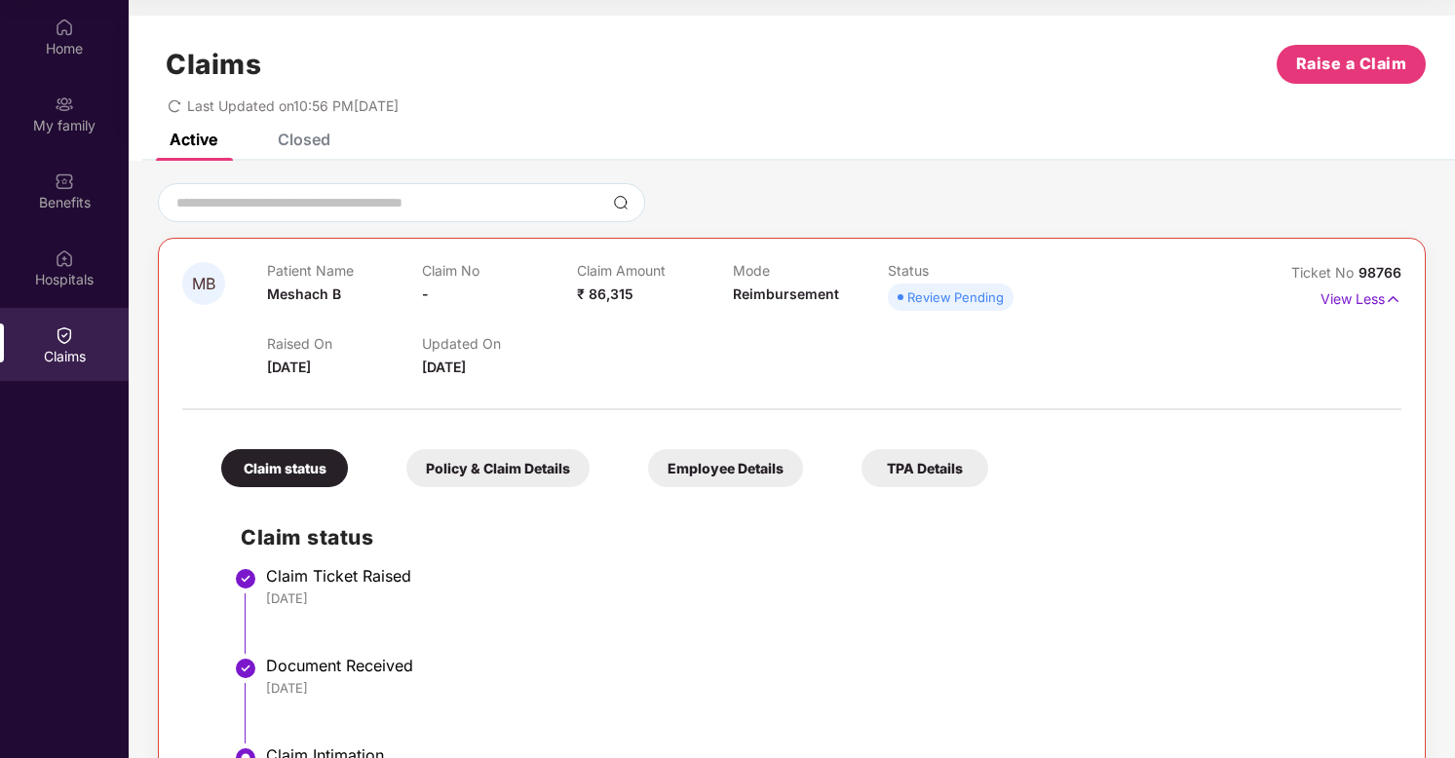
scroll to position [0, 0]
click at [305, 134] on div "Closed" at bounding box center [304, 139] width 53 height 19
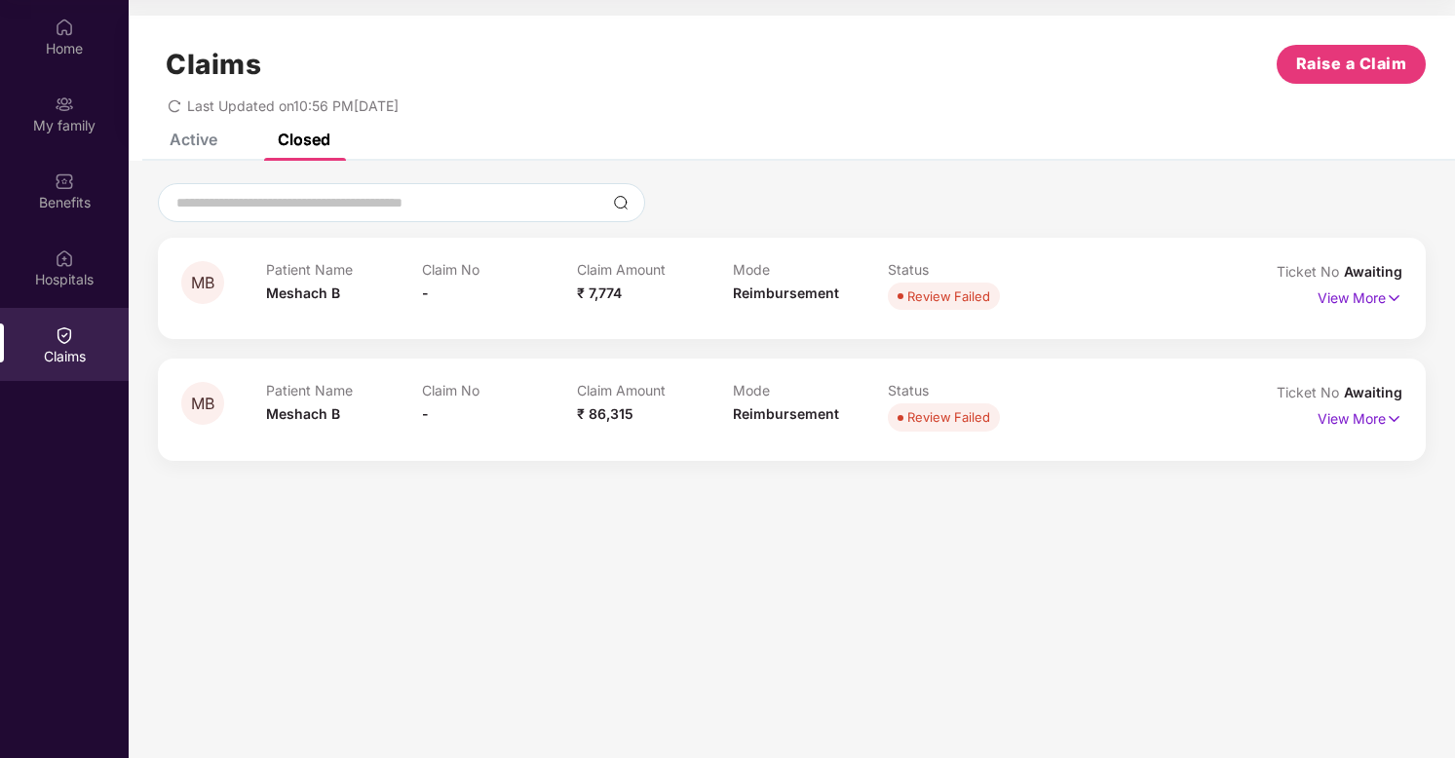
click at [204, 130] on div "Claims Raise a Claim Last Updated on 10:56 PM[DATE]" at bounding box center [792, 75] width 1326 height 118
click at [202, 134] on div "Active" at bounding box center [194, 139] width 48 height 19
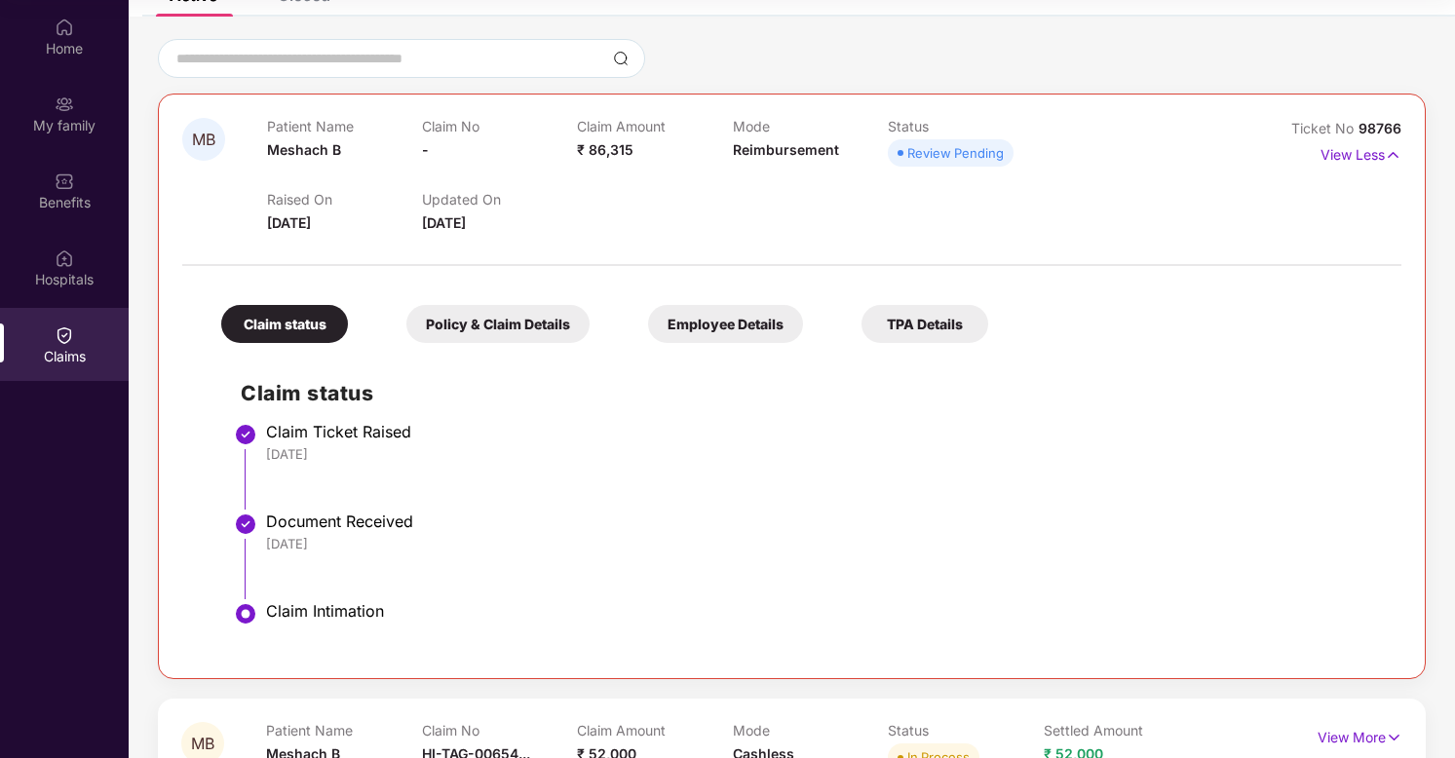
scroll to position [145, 0]
click at [1337, 149] on p "View Less" at bounding box center [1360, 151] width 81 height 26
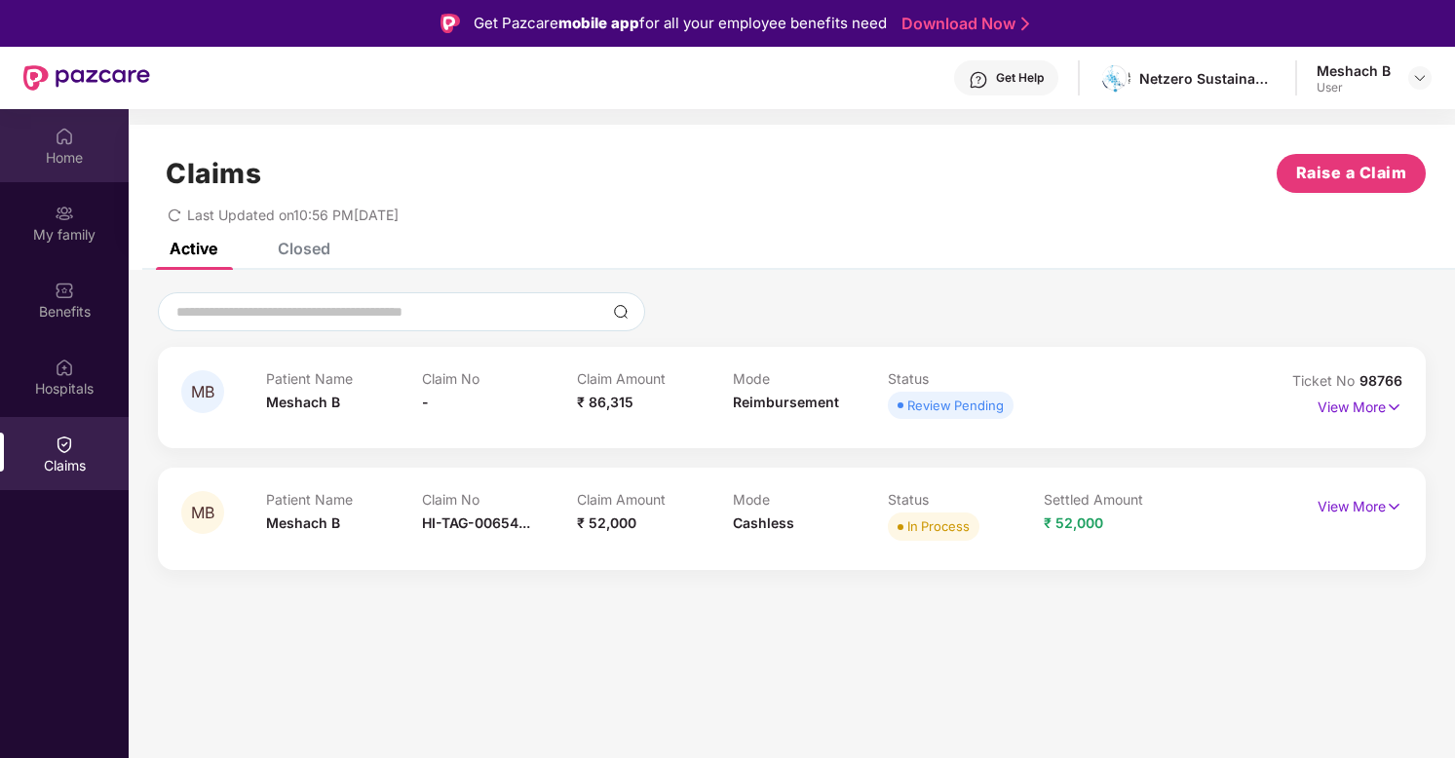
scroll to position [0, 0]
